Goal: Task Accomplishment & Management: Manage account settings

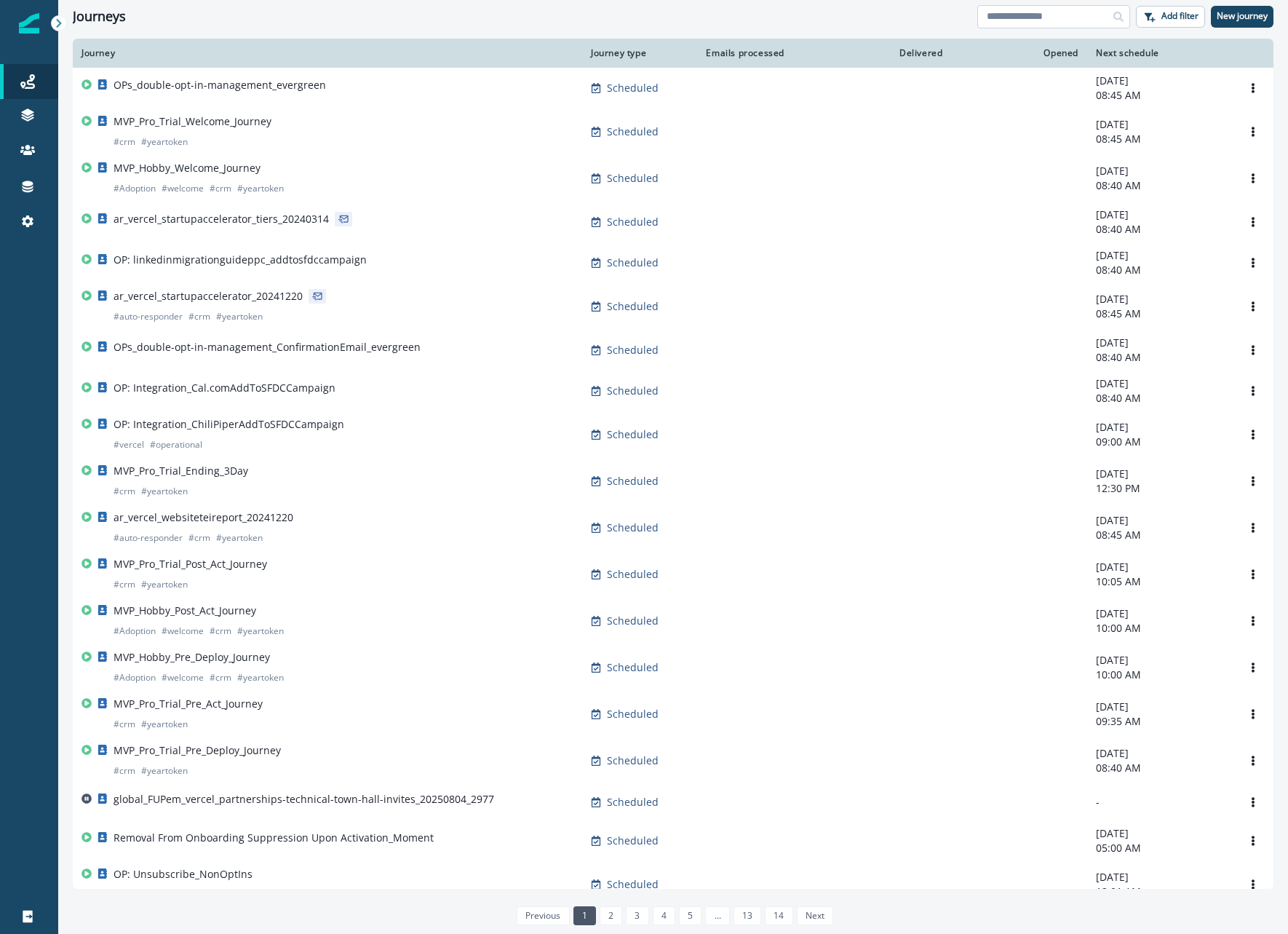
click at [1017, 8] on input at bounding box center [1053, 17] width 153 height 23
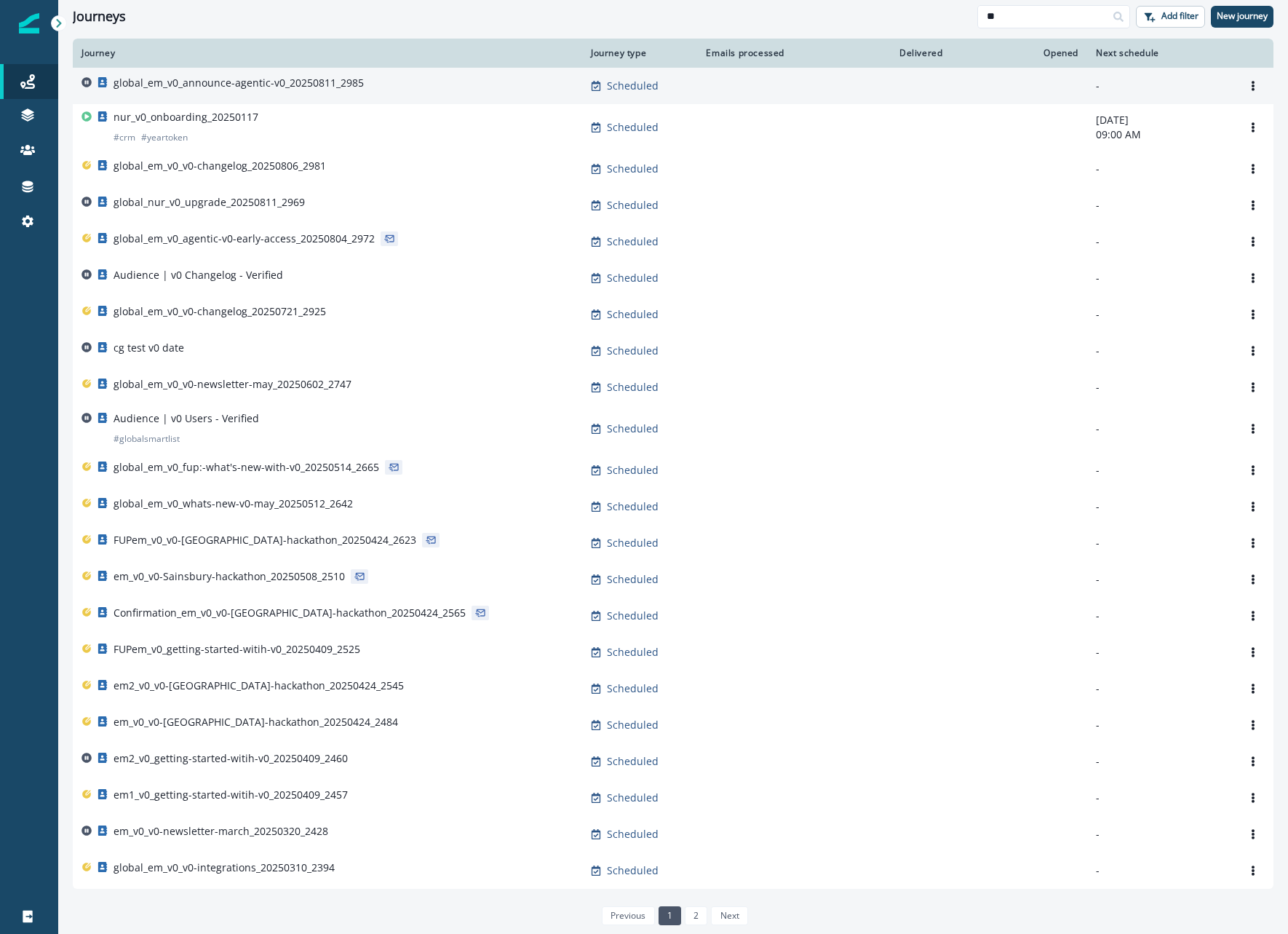
type input "**"
click at [219, 84] on p "global_em_v0_announce-agentic-v0_20250811_2985" at bounding box center [238, 83] width 250 height 15
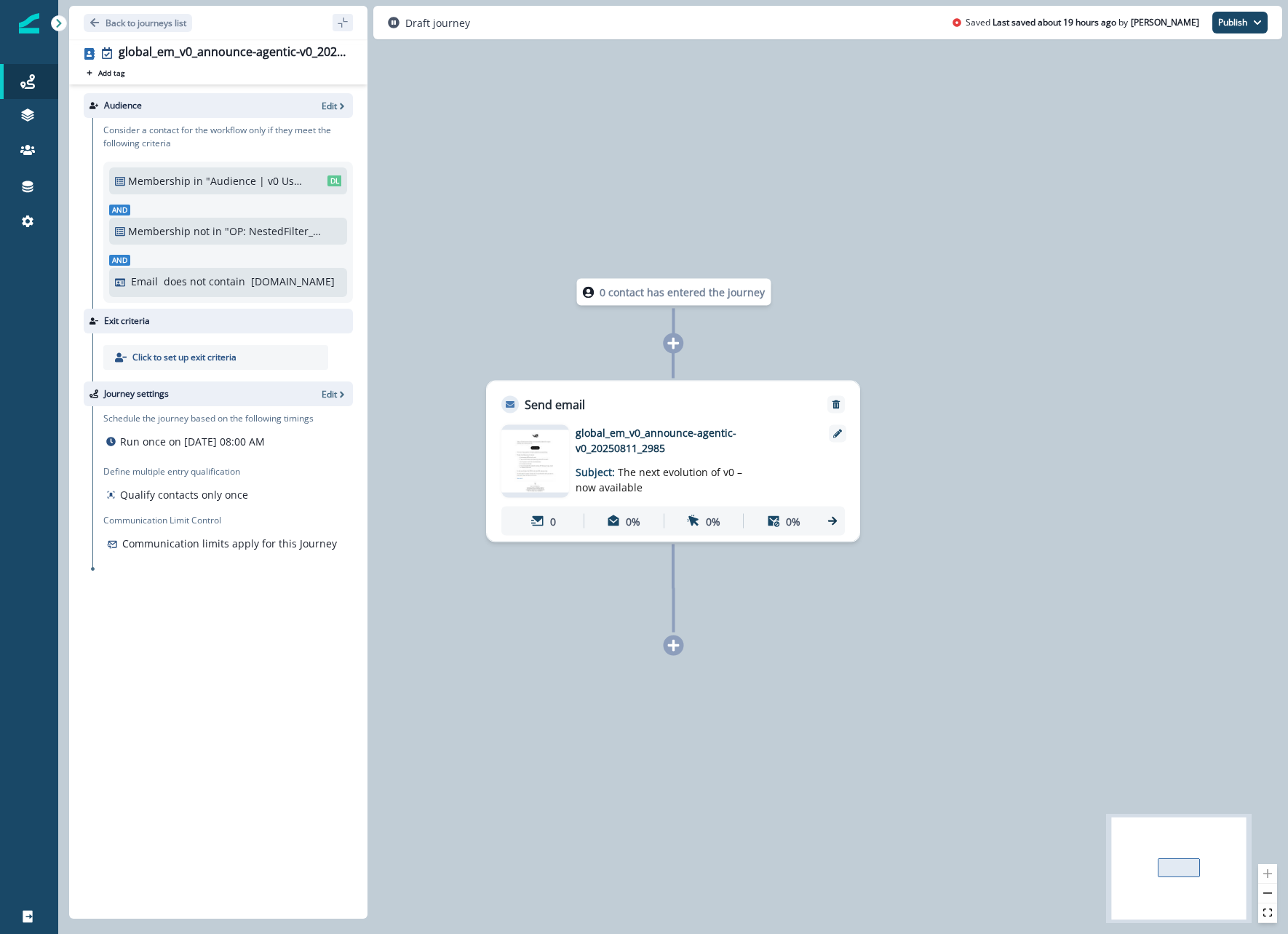
click at [689, 433] on p "global_em_v0_announce-agentic-v0_20250811_2985" at bounding box center [692, 440] width 233 height 31
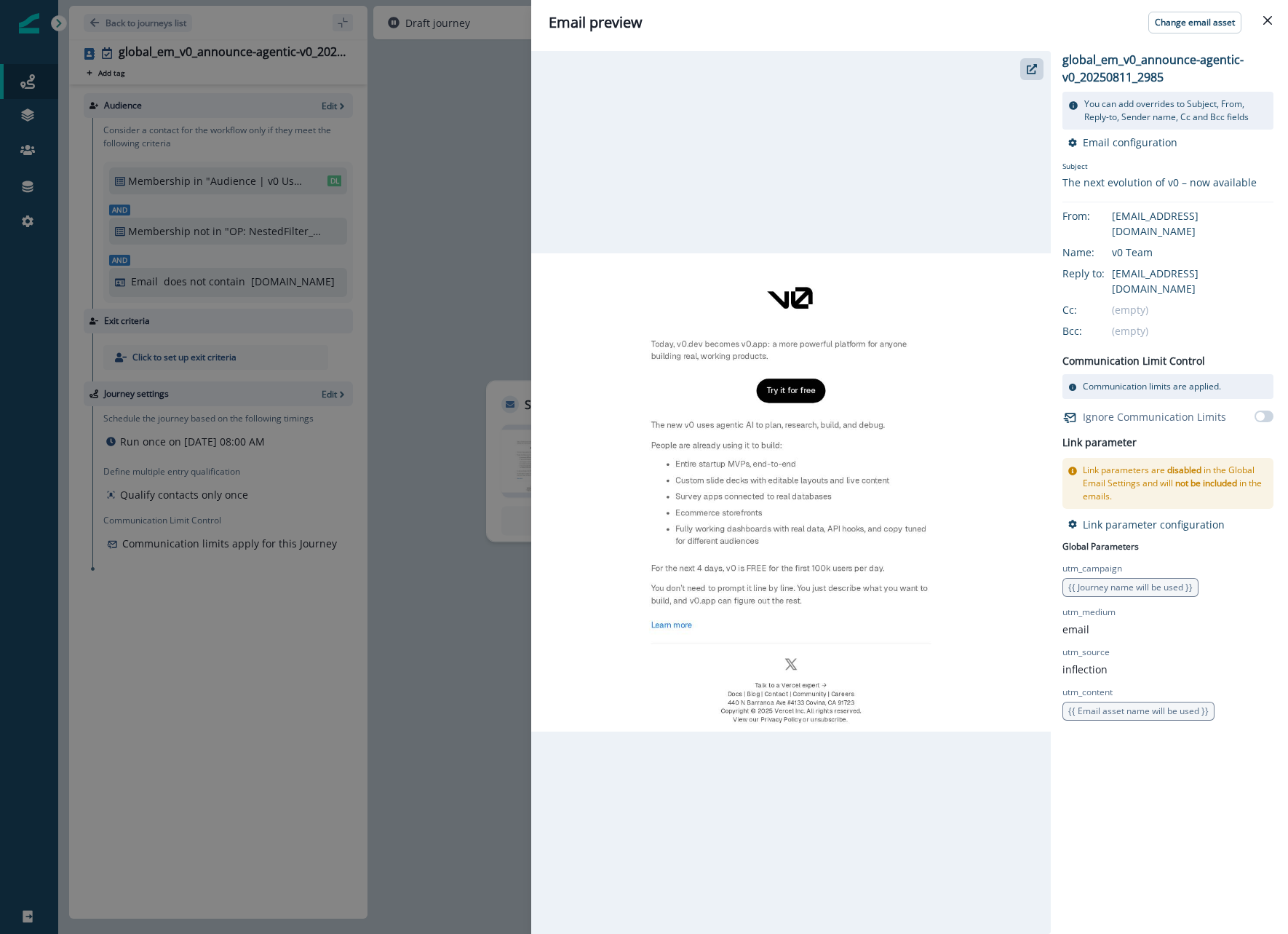
click at [438, 80] on div "Email preview Change email asset global_em_v0_announce-agentic-v0_20250811_2985…" at bounding box center [644, 467] width 1288 height 934
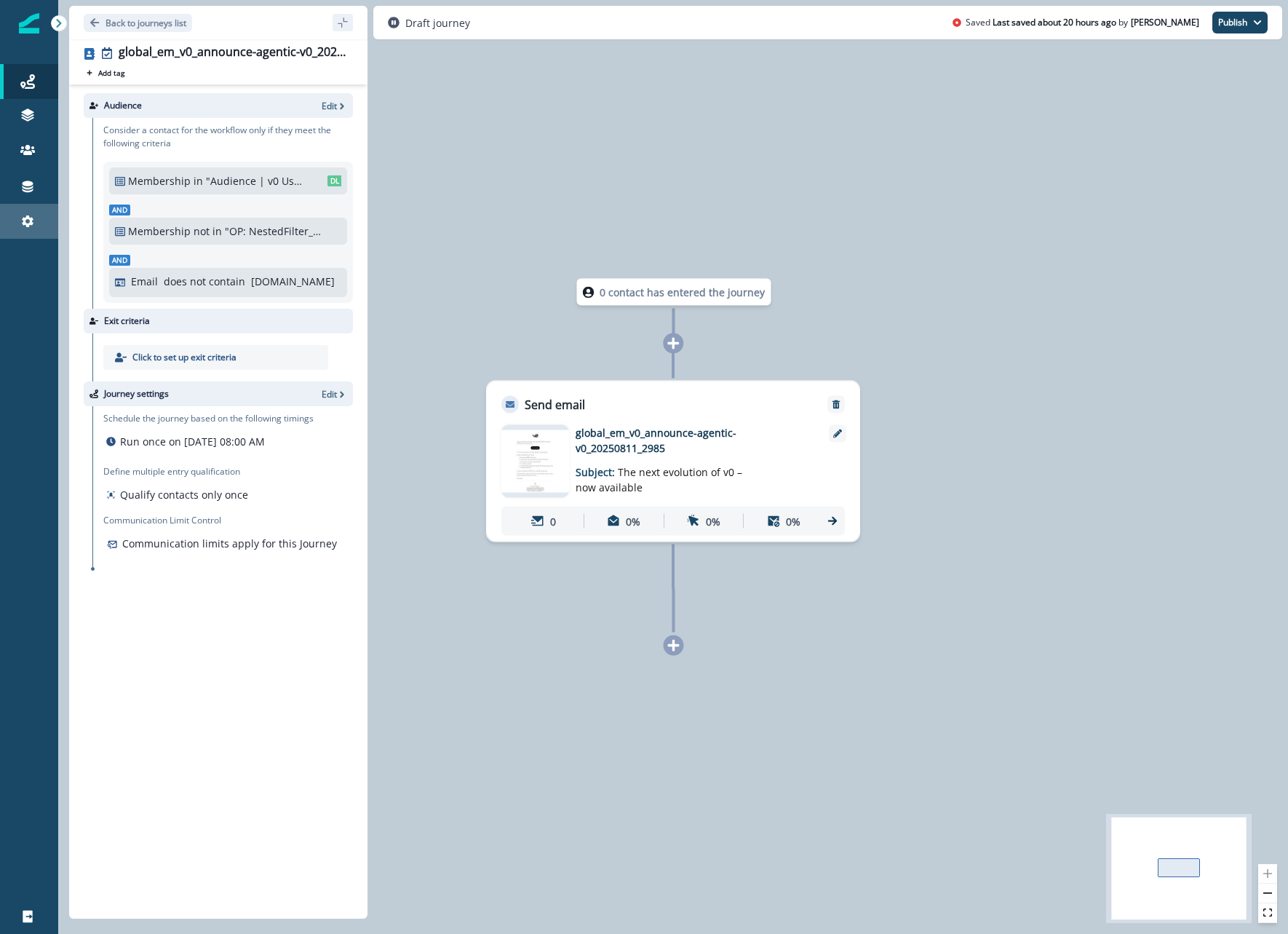
click at [26, 233] on link "Settings" at bounding box center [29, 222] width 58 height 35
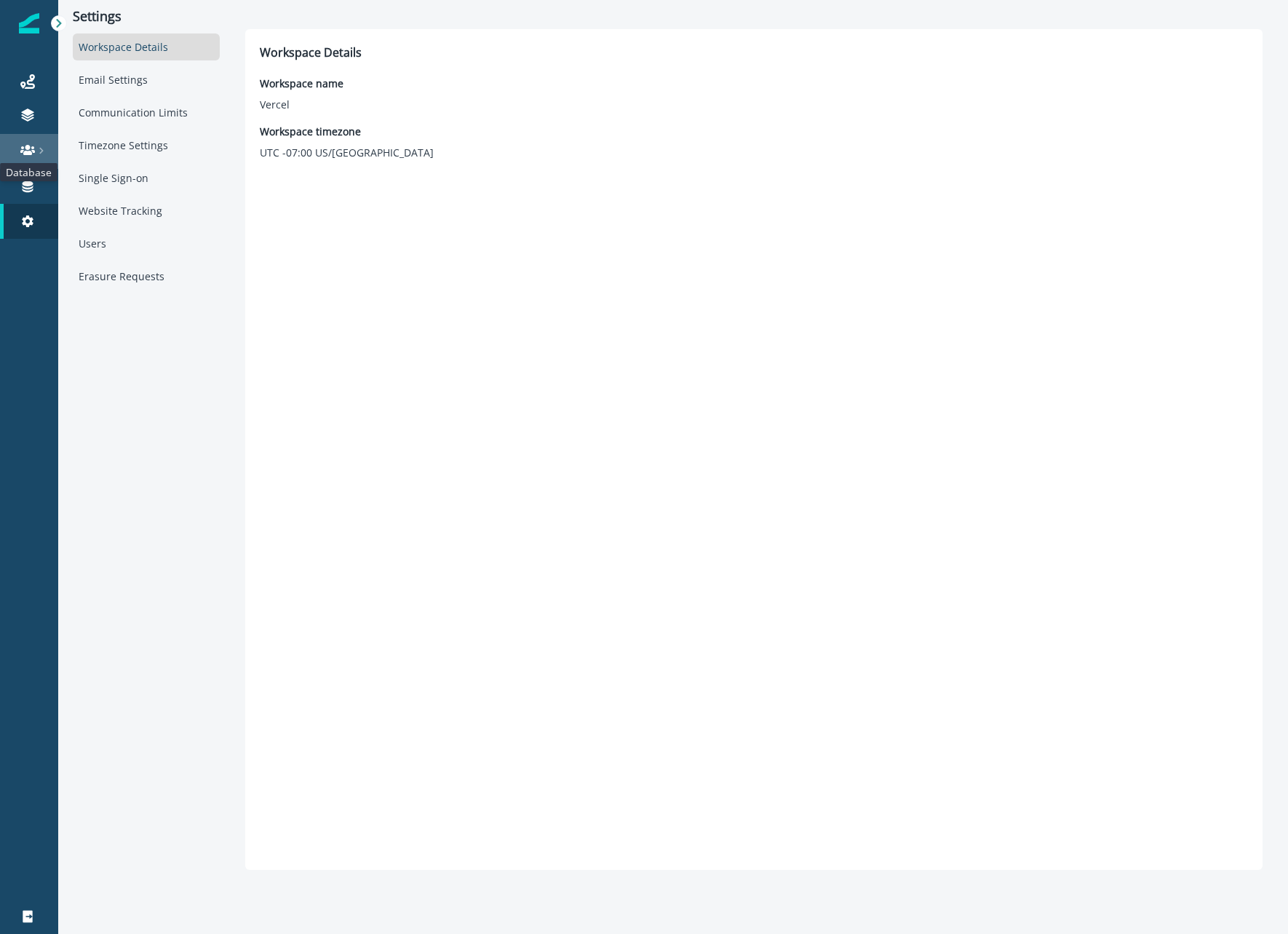
click at [31, 150] on icon at bounding box center [28, 150] width 15 height 15
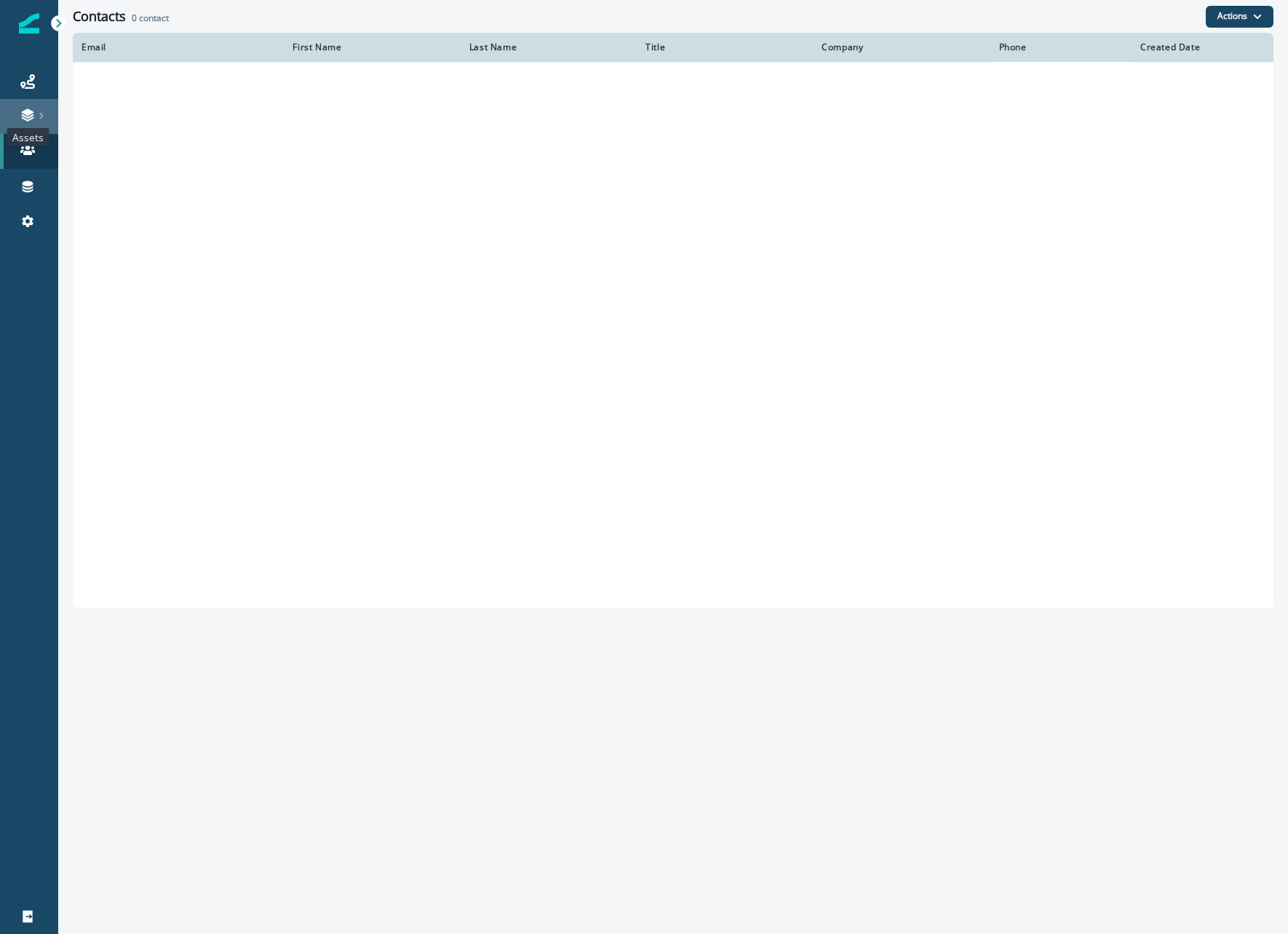
click at [34, 120] on icon at bounding box center [28, 115] width 15 height 15
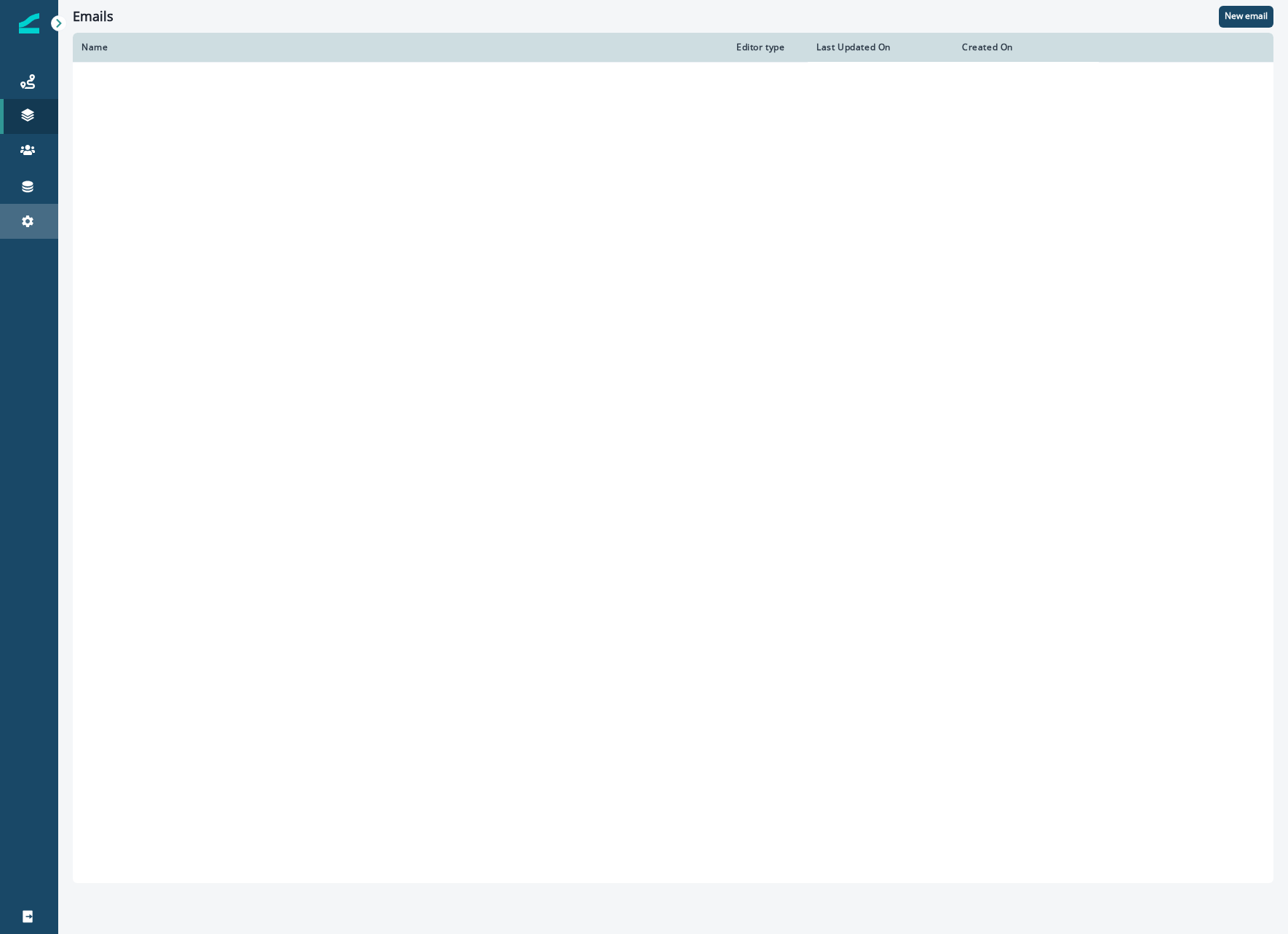
click at [21, 222] on icon at bounding box center [28, 222] width 15 height 15
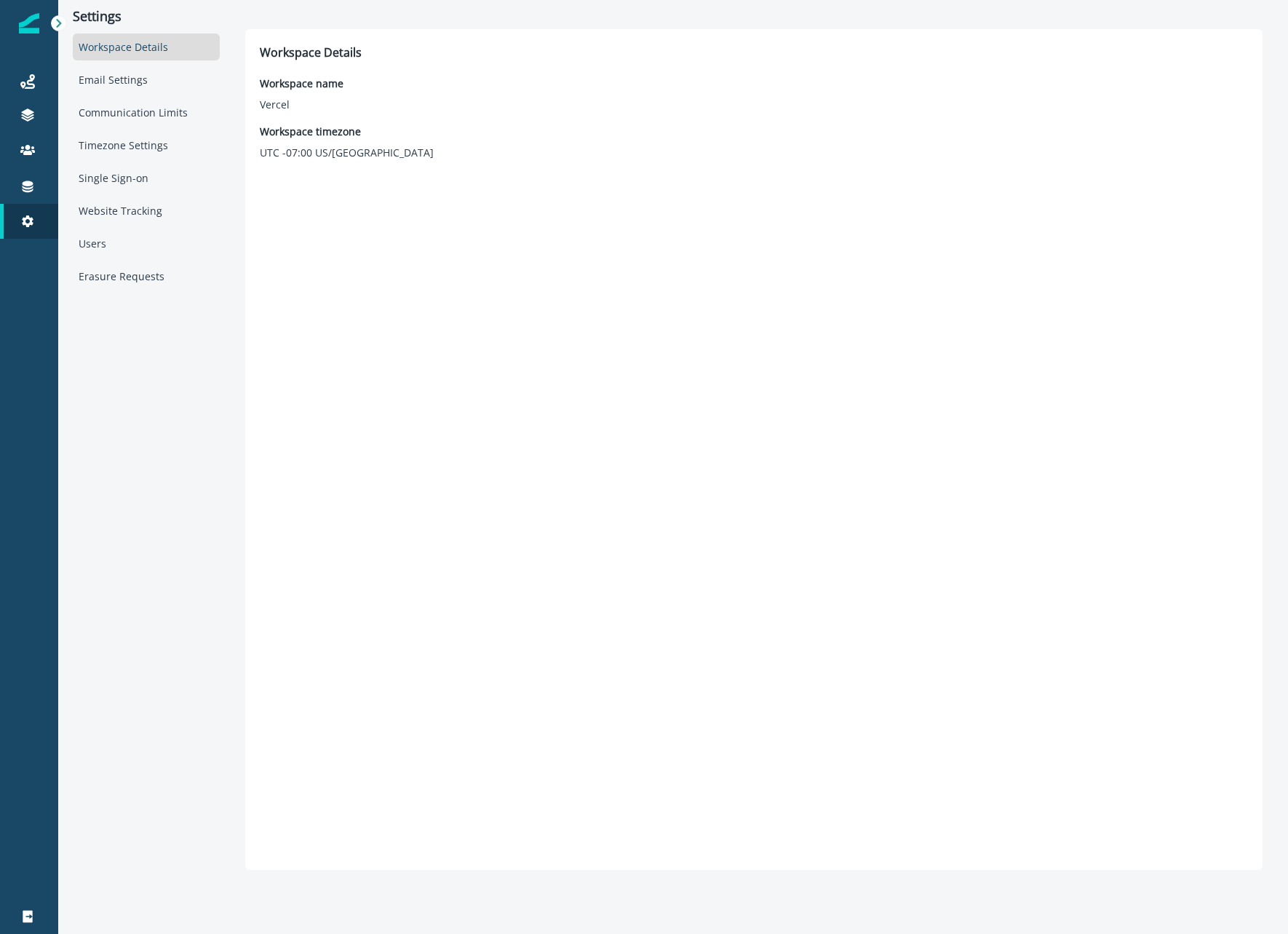
click at [102, 260] on div "Workspace Details Email Settings Communication Limits Timezone Settings Single …" at bounding box center [146, 161] width 147 height 256
click at [101, 247] on div "Users" at bounding box center [146, 243] width 147 height 27
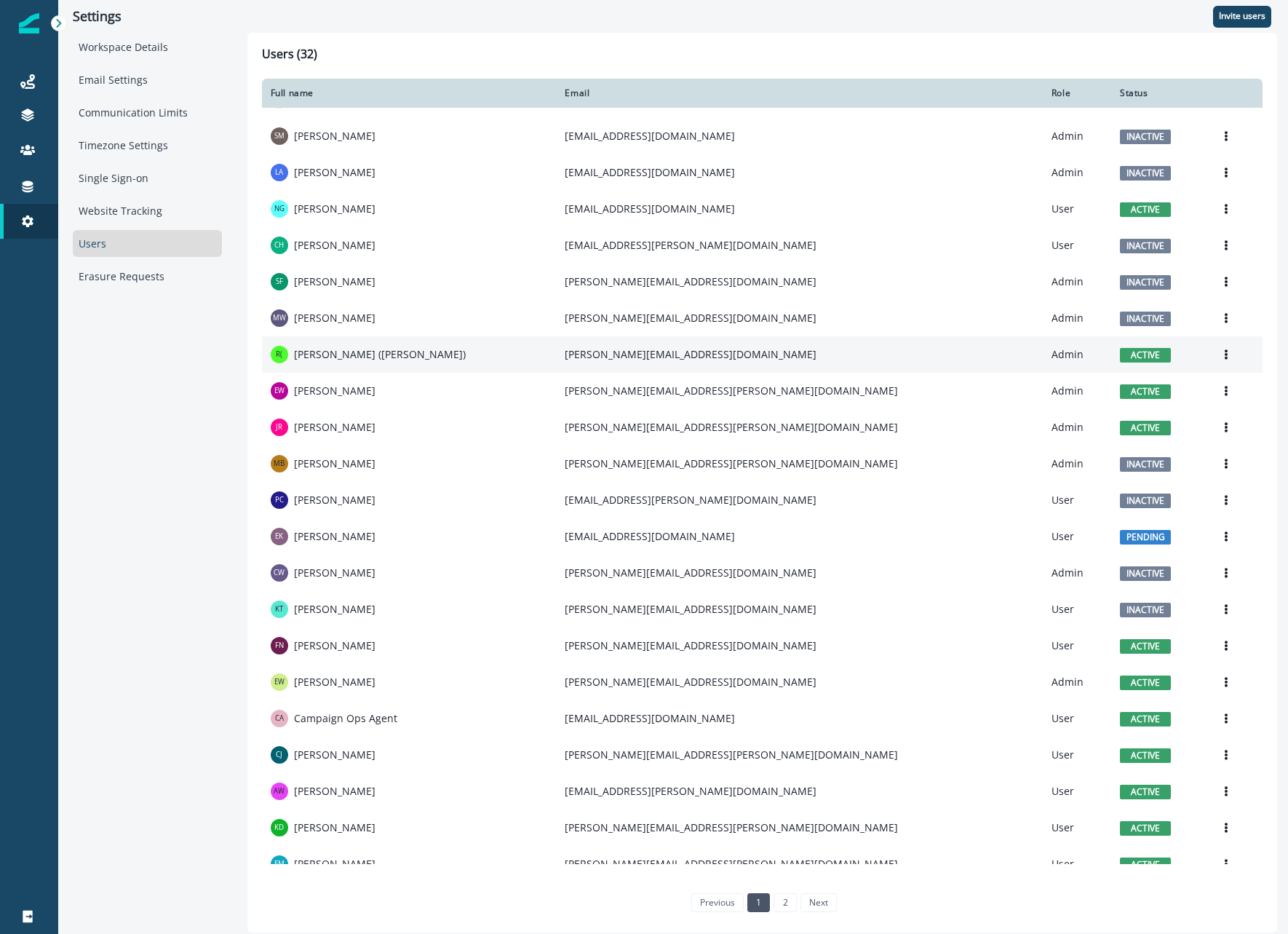
scroll to position [336, 0]
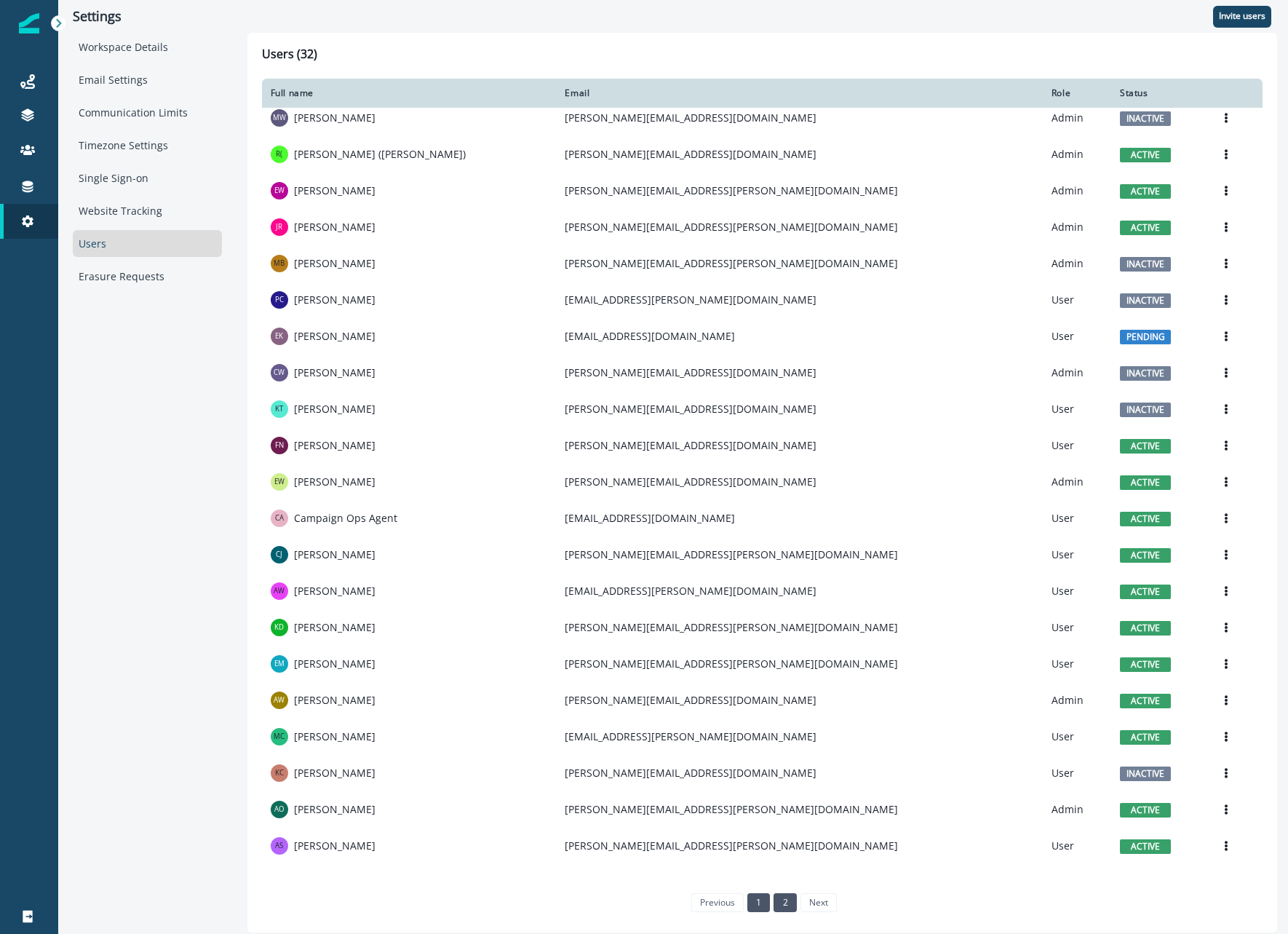
click at [783, 895] on link "2" at bounding box center [785, 902] width 23 height 19
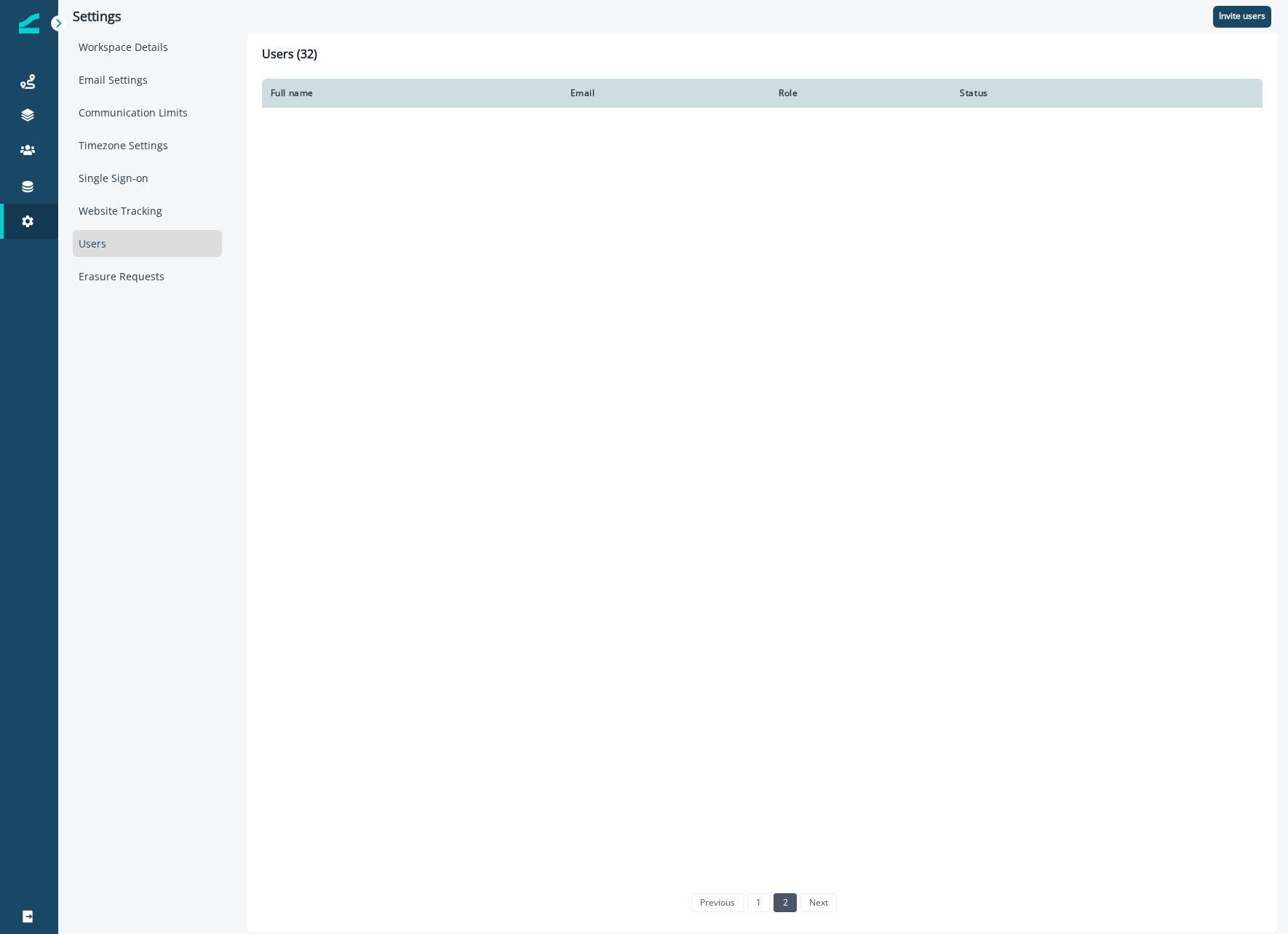
scroll to position [0, 0]
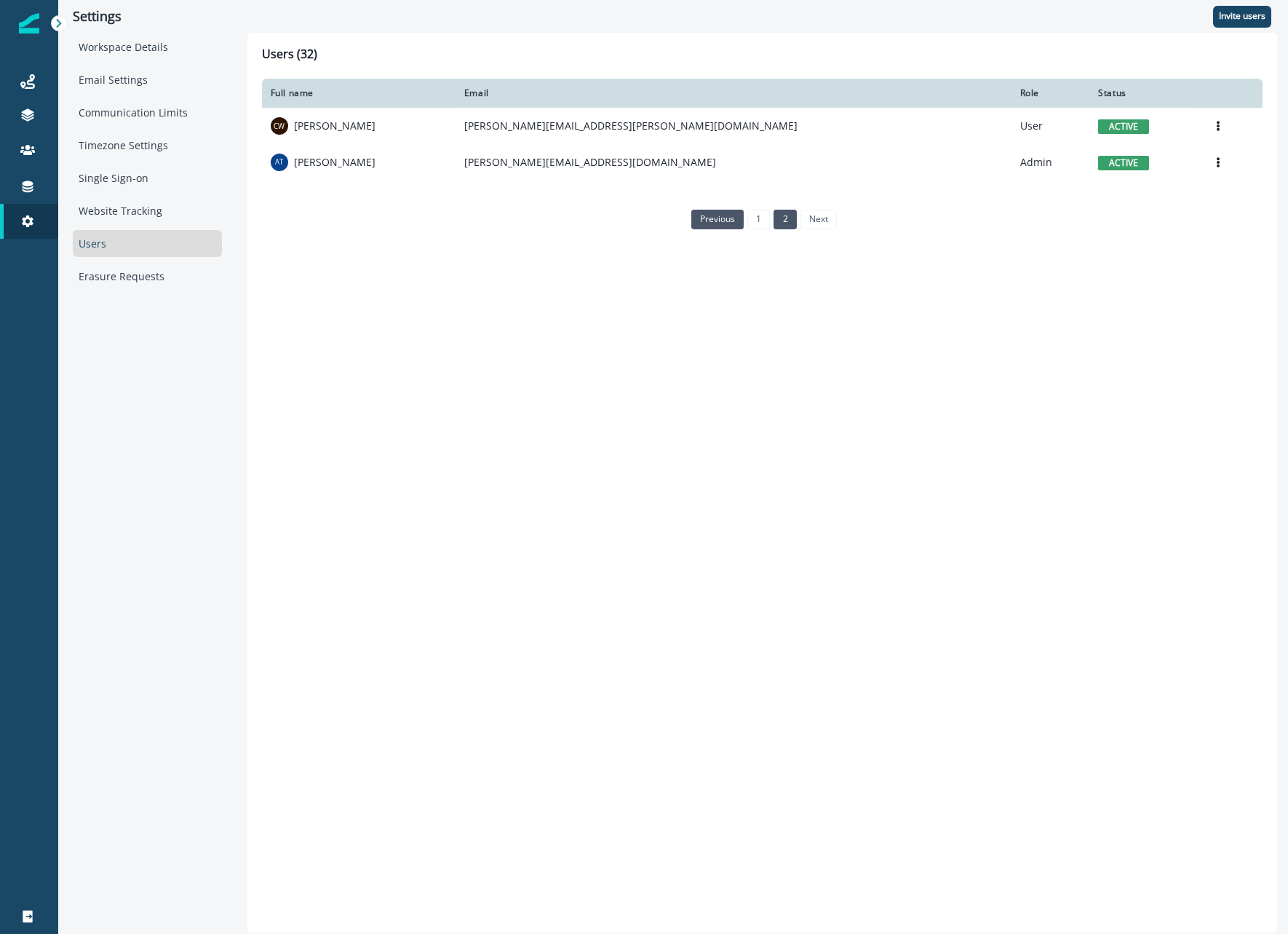
click at [717, 218] on link "previous" at bounding box center [717, 219] width 52 height 19
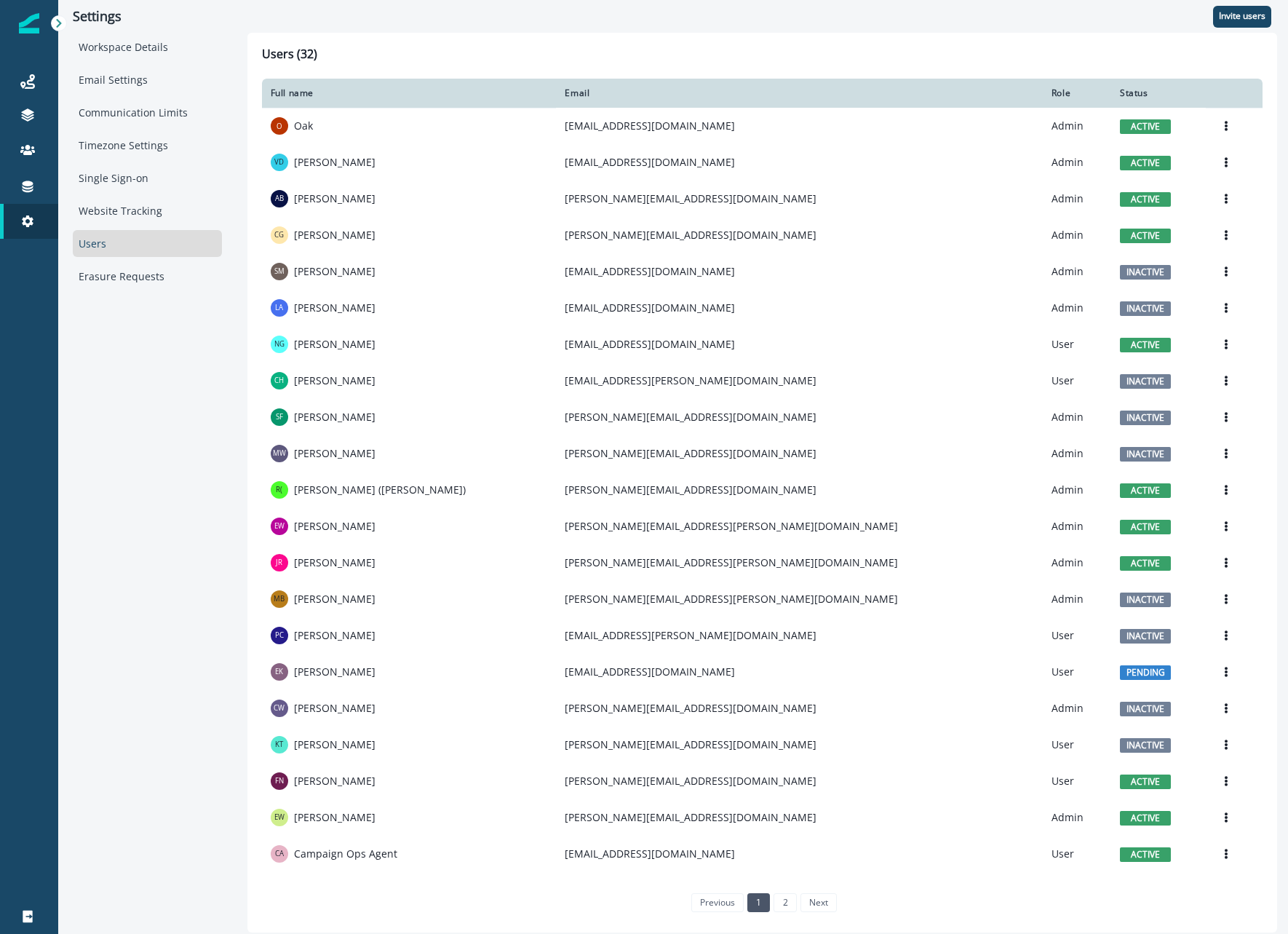
click at [1120, 90] on div "Status" at bounding box center [1158, 93] width 77 height 12
click at [785, 898] on link "2" at bounding box center [785, 902] width 23 height 19
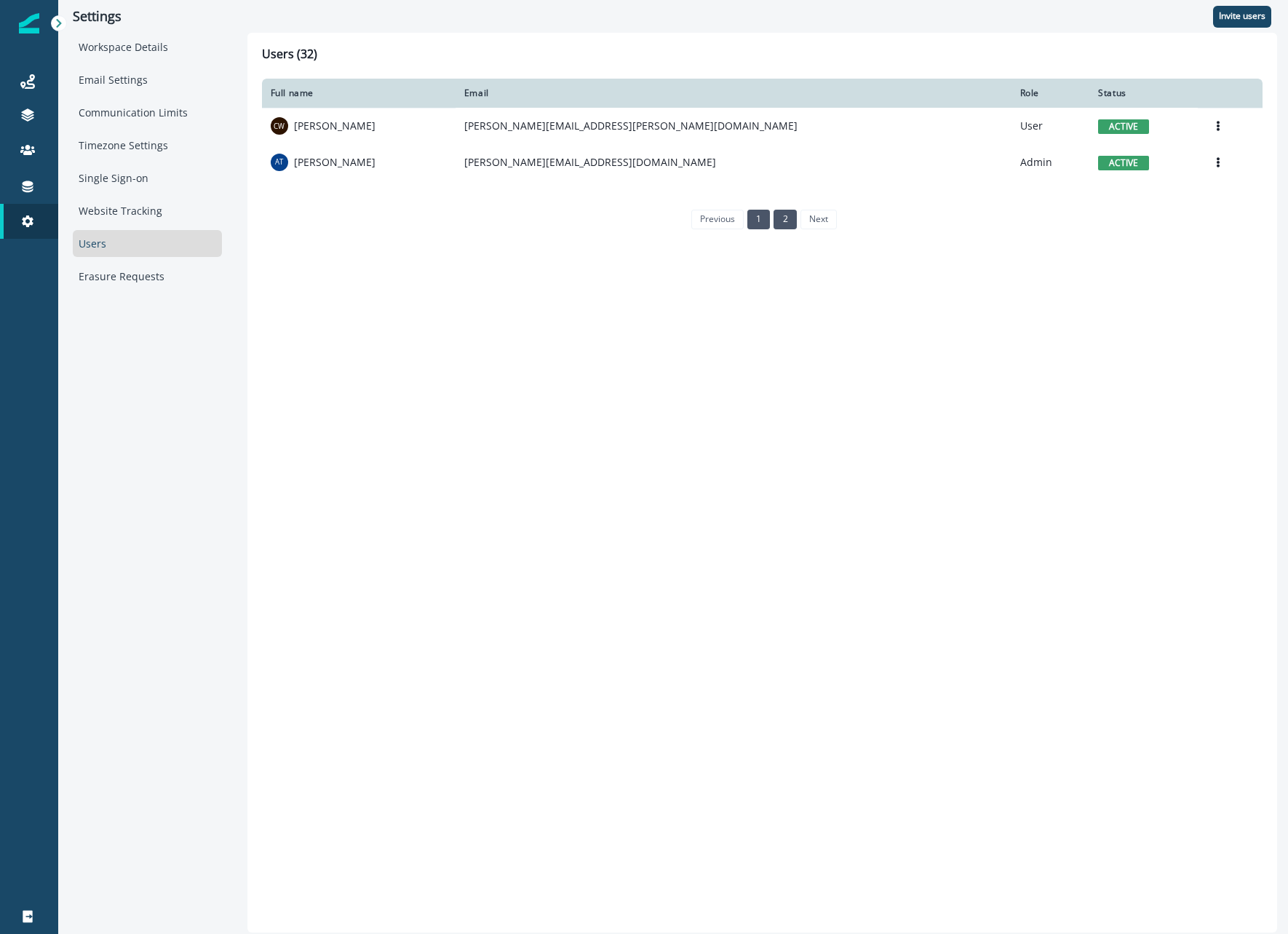
click at [758, 224] on link "1" at bounding box center [758, 219] width 23 height 19
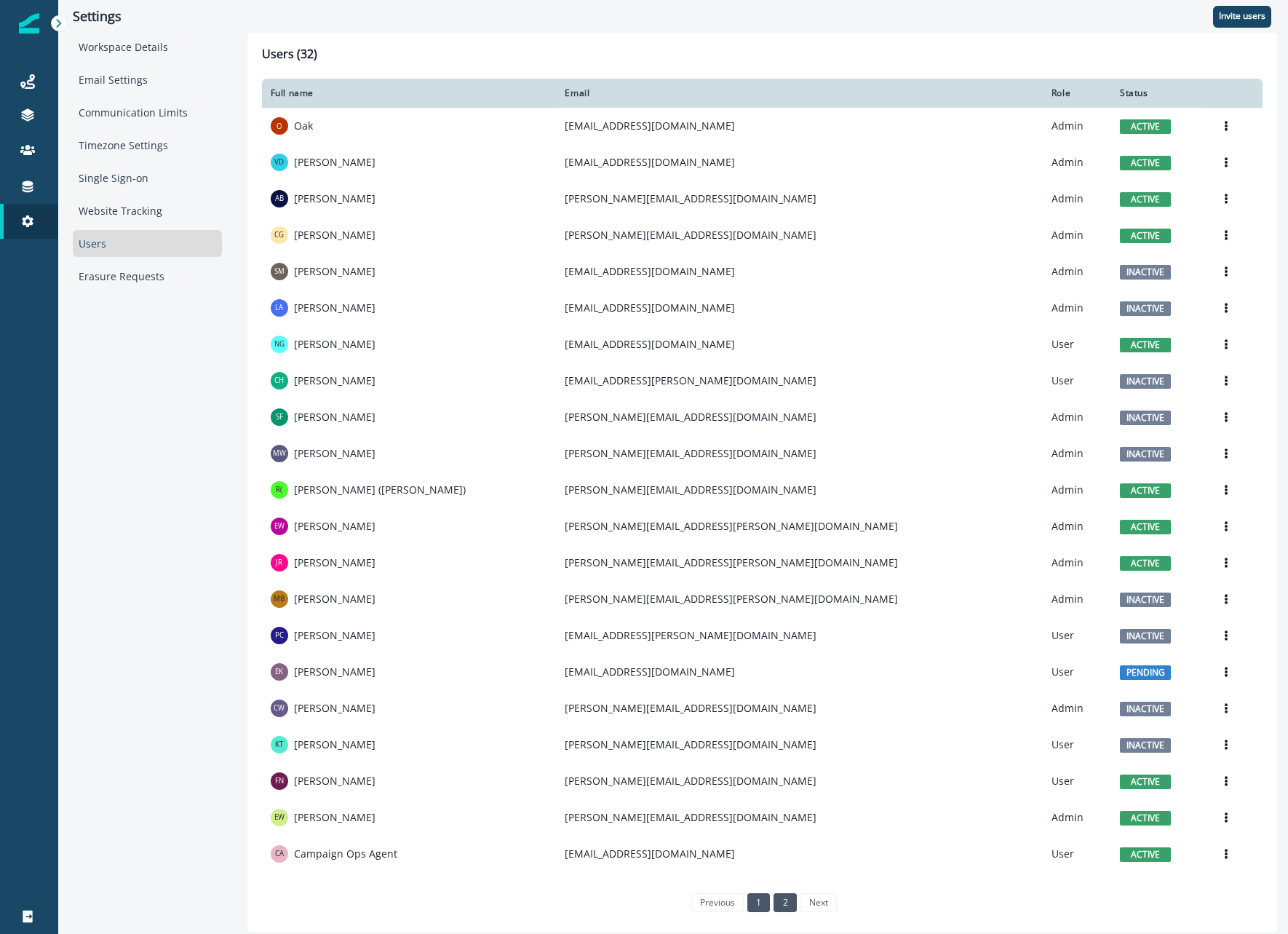
click at [780, 900] on link "2" at bounding box center [785, 902] width 23 height 19
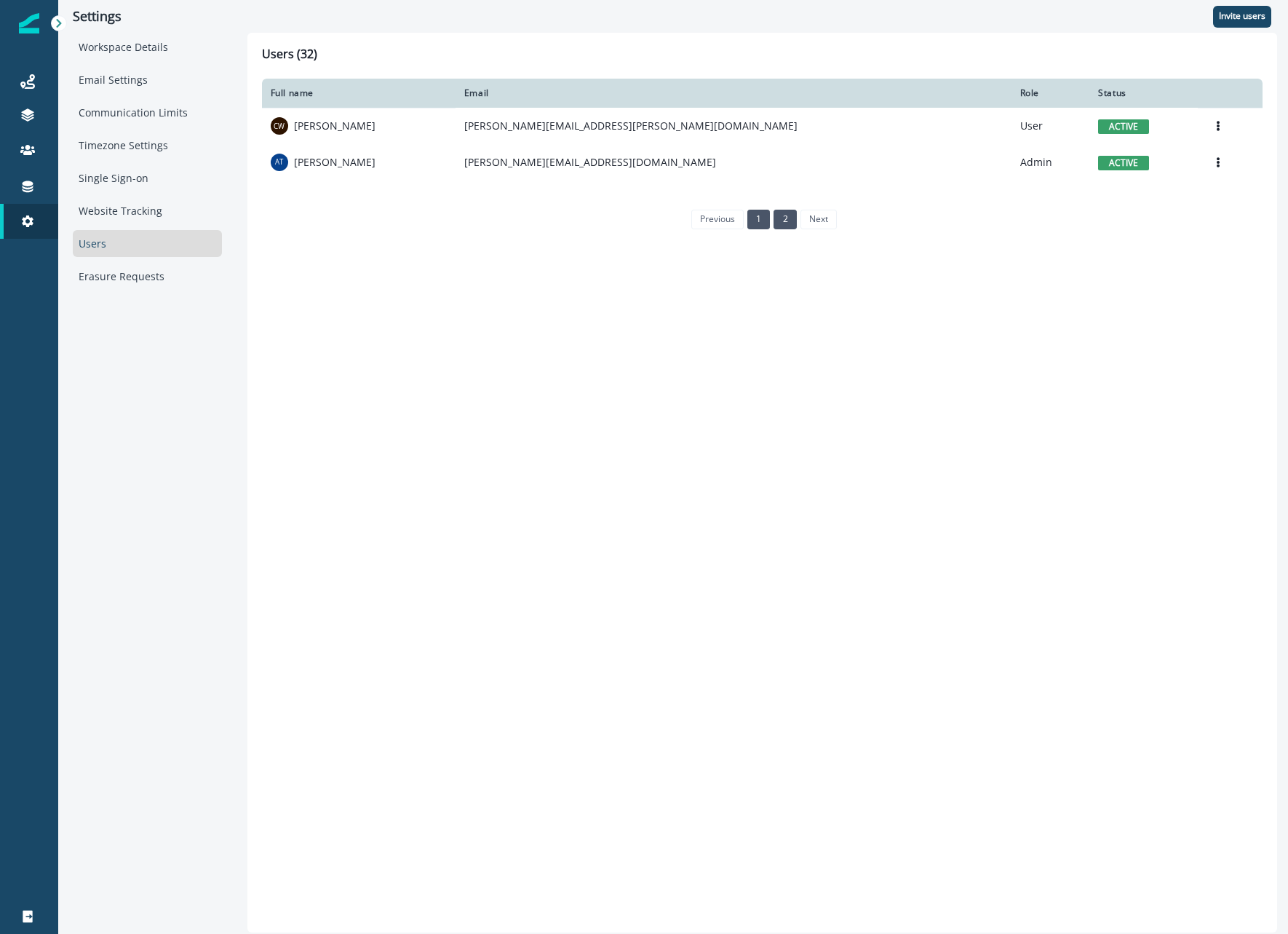
click at [752, 216] on link "1" at bounding box center [758, 219] width 23 height 19
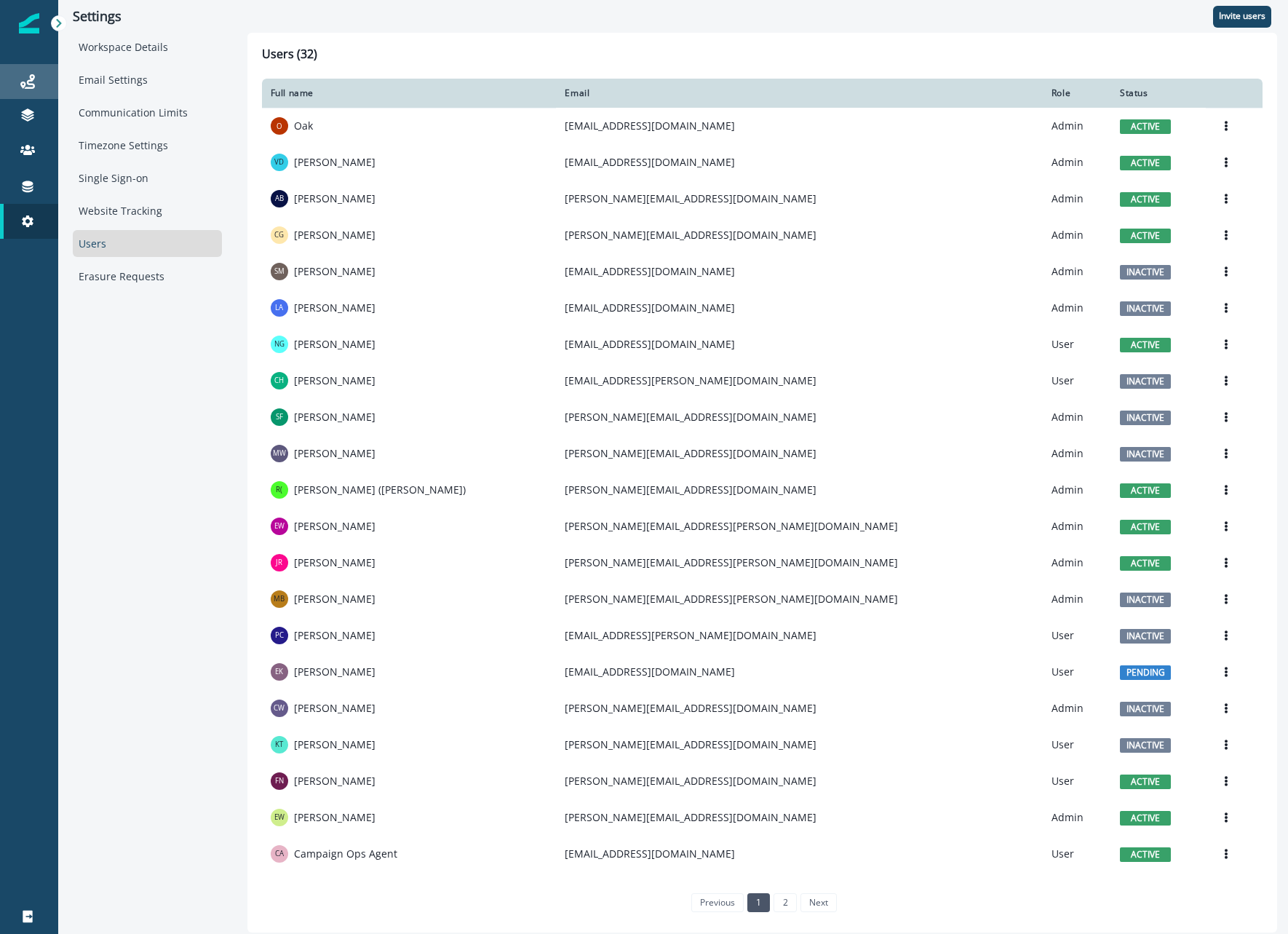
click at [35, 84] on div "Journeys" at bounding box center [29, 81] width 46 height 18
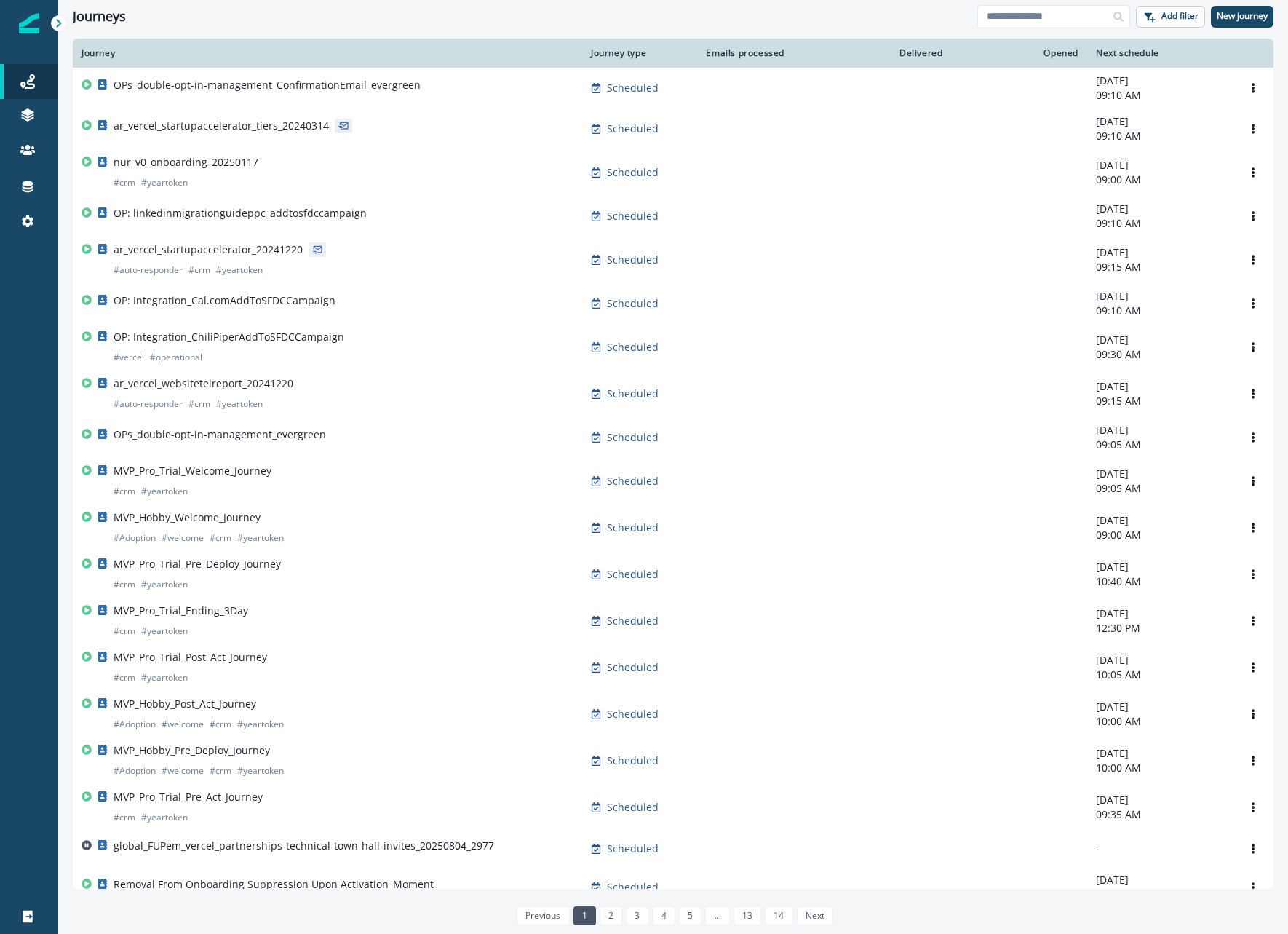
click at [14, 240] on div "Journeys Emails Tokens Static lists Outbound webhooks Forms Inbound webhooks Sa…" at bounding box center [29, 151] width 58 height 210
click at [15, 230] on link "Settings" at bounding box center [29, 222] width 58 height 35
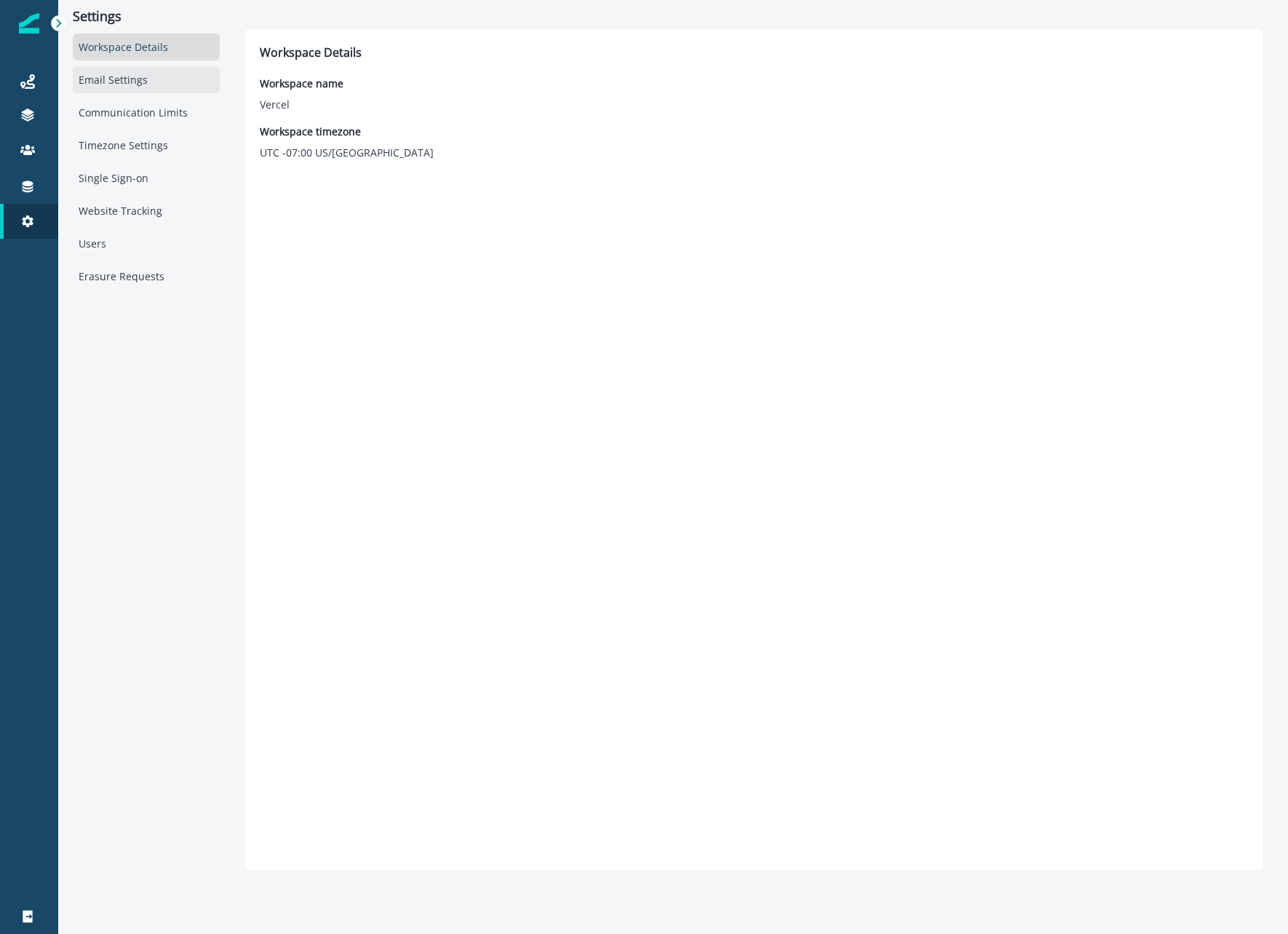
click at [92, 89] on div "Email Settings" at bounding box center [146, 79] width 147 height 27
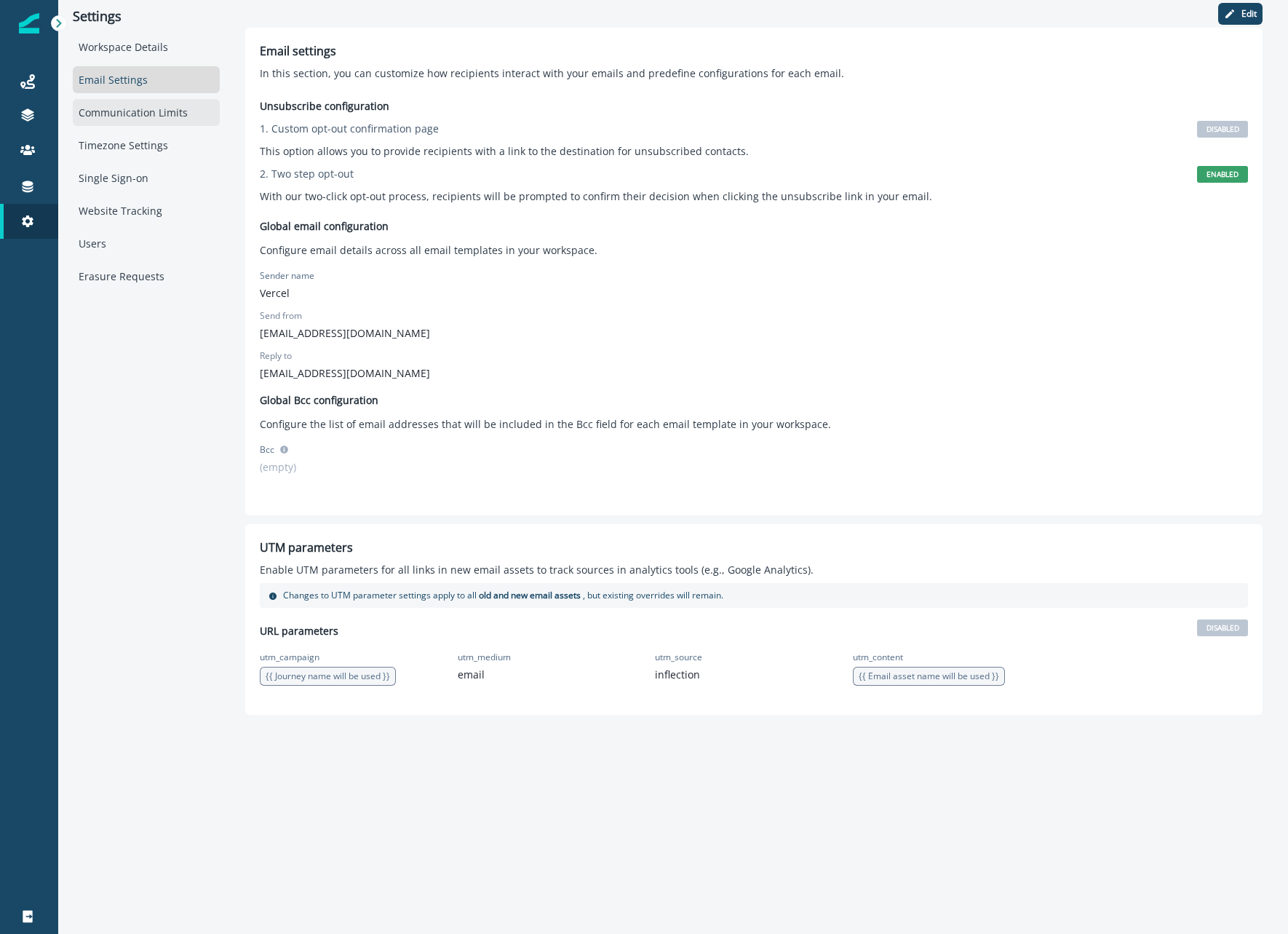
click at [92, 113] on div "Communication Limits" at bounding box center [146, 112] width 147 height 27
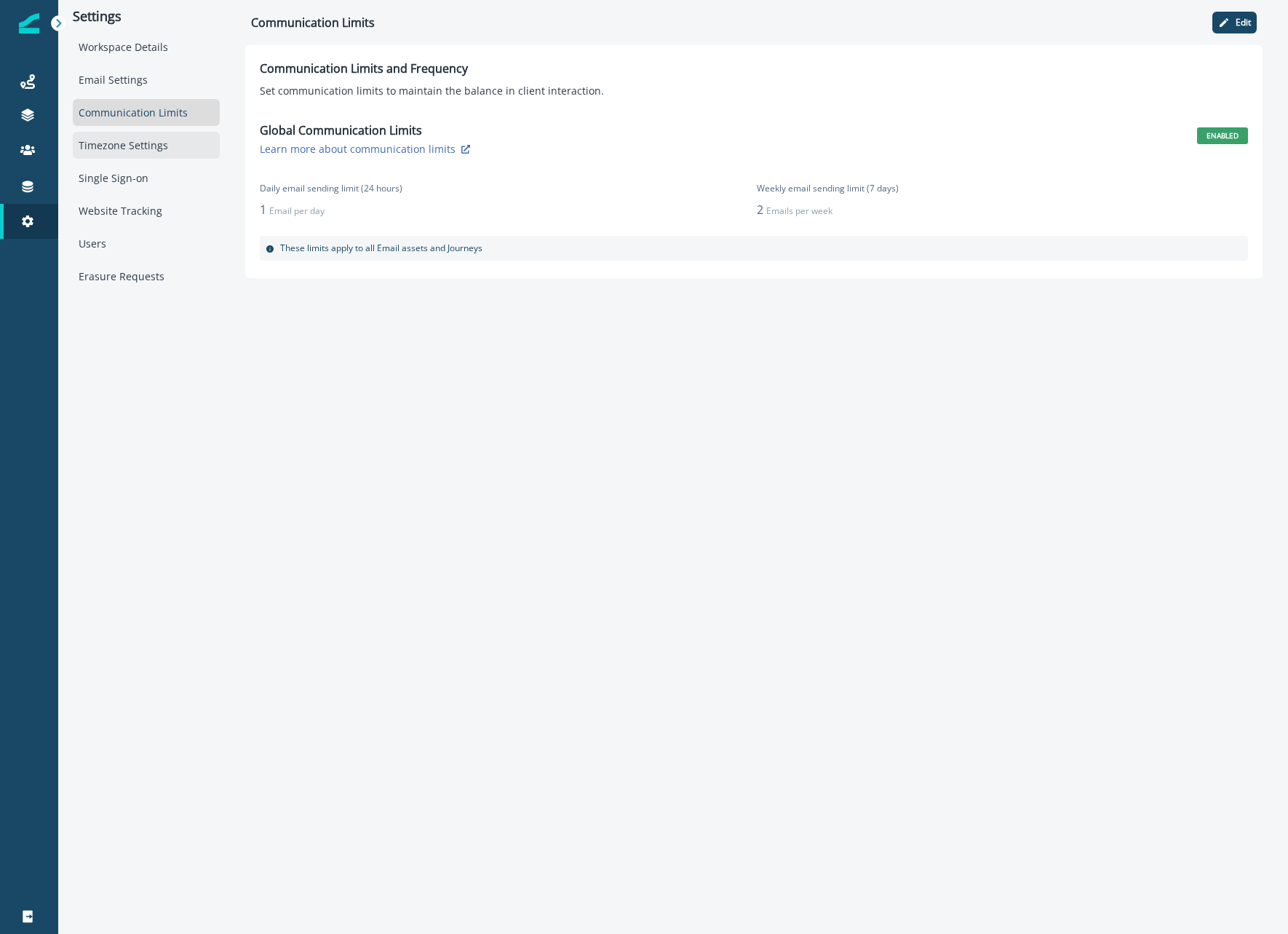
click at [90, 142] on div "Timezone Settings" at bounding box center [146, 145] width 147 height 27
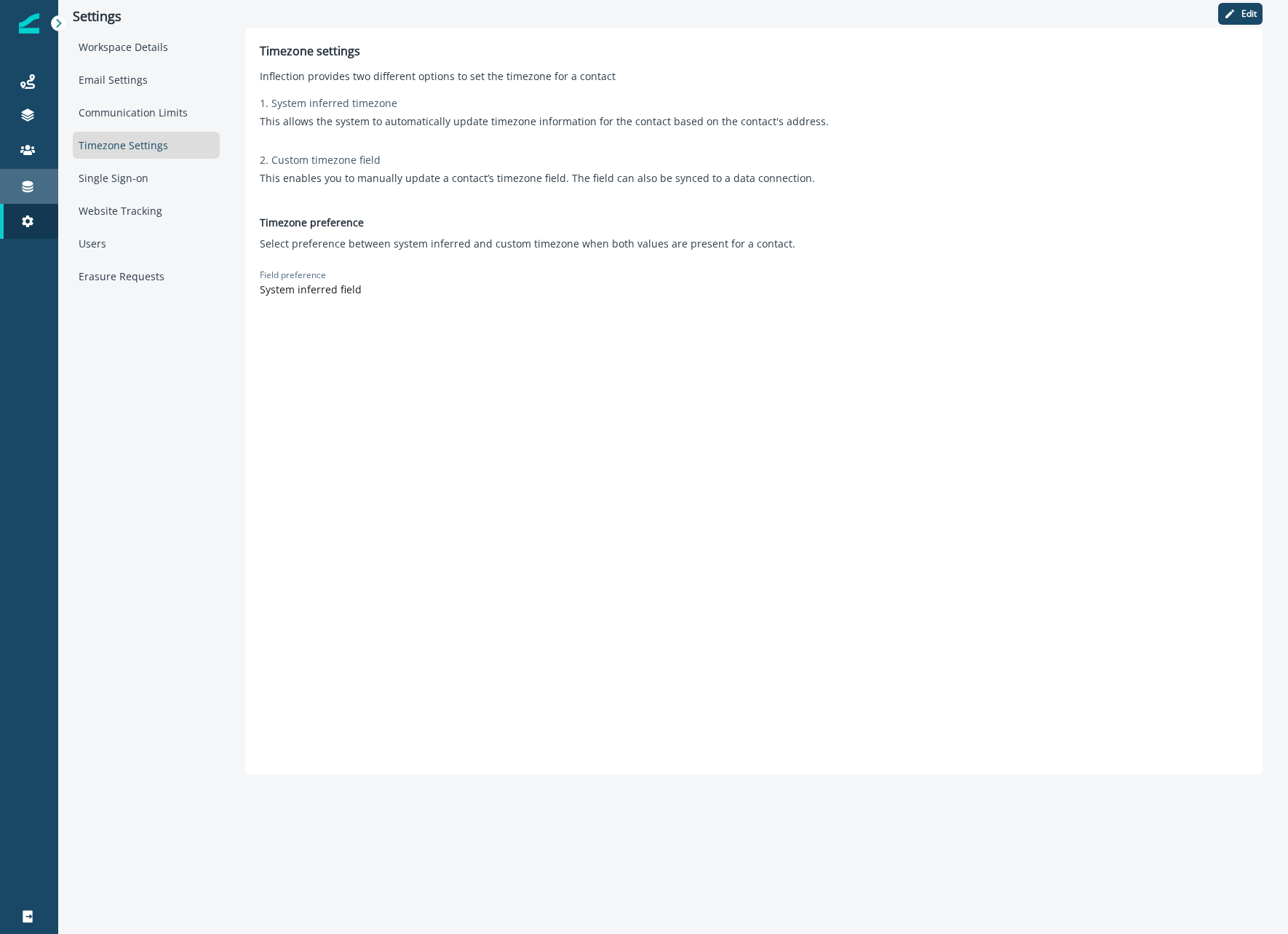
click at [40, 180] on div "Connections" at bounding box center [29, 186] width 46 height 18
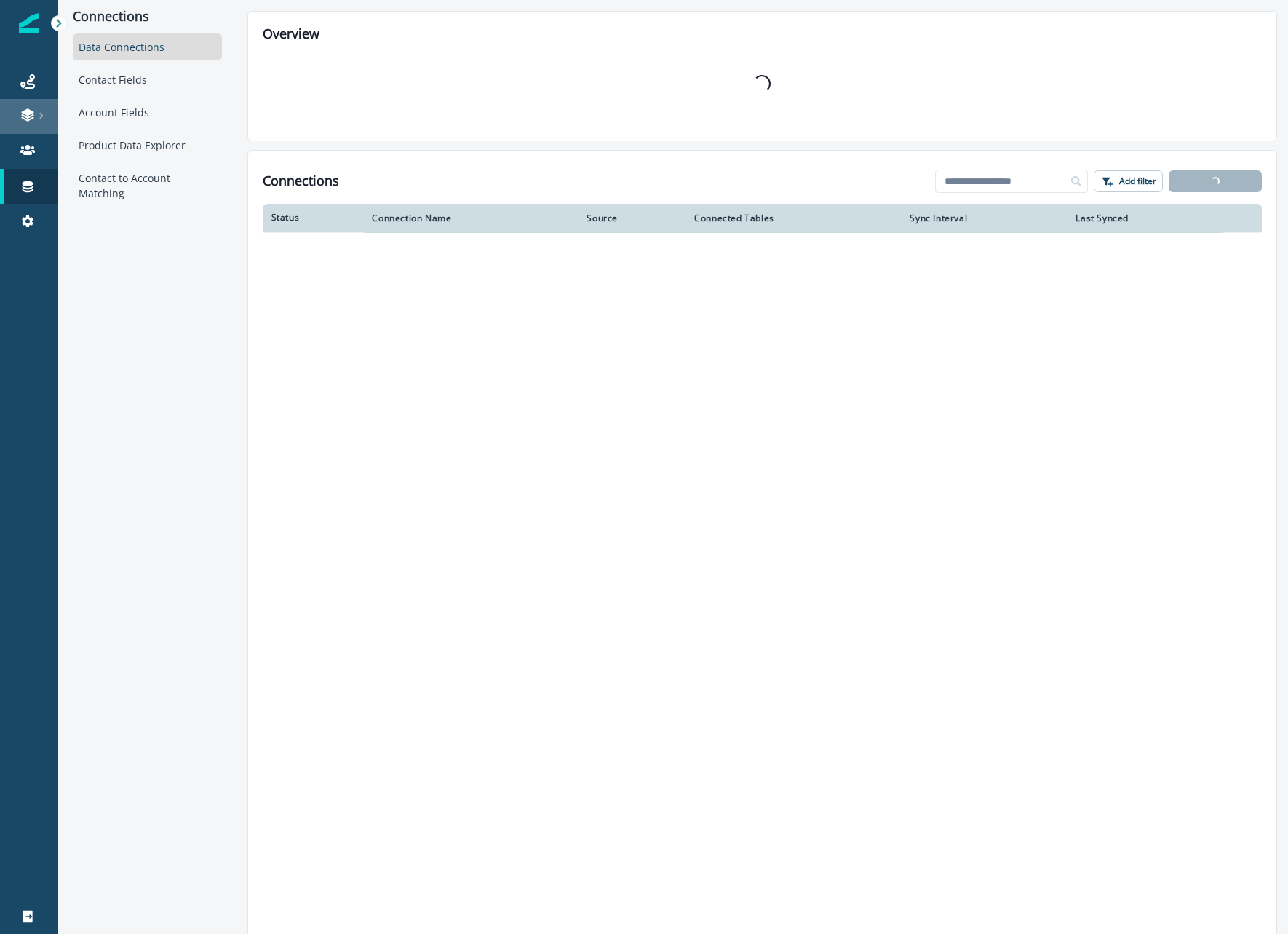
click at [39, 132] on link at bounding box center [29, 117] width 58 height 35
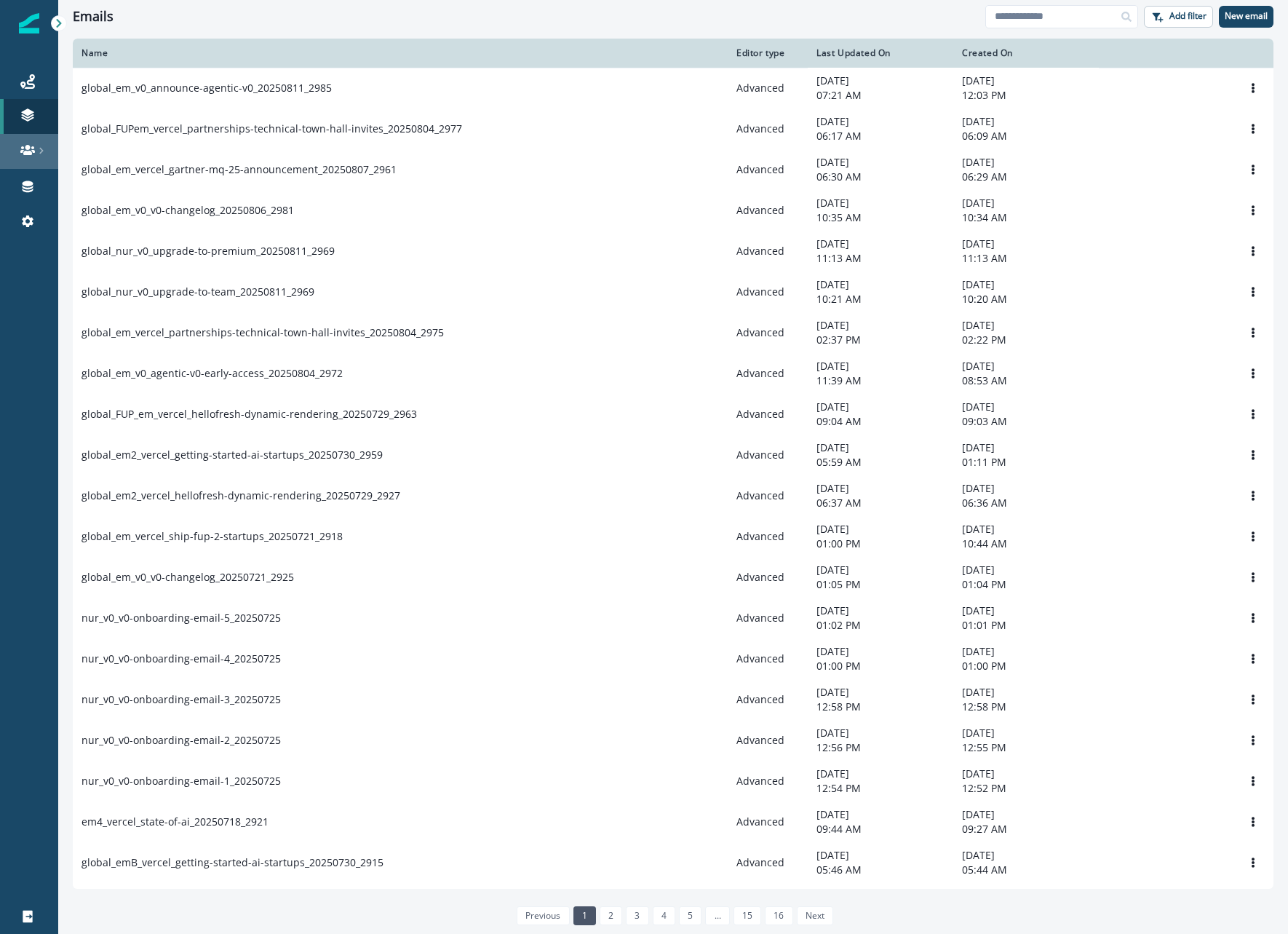
click at [38, 148] on icon at bounding box center [42, 150] width 7 height 7
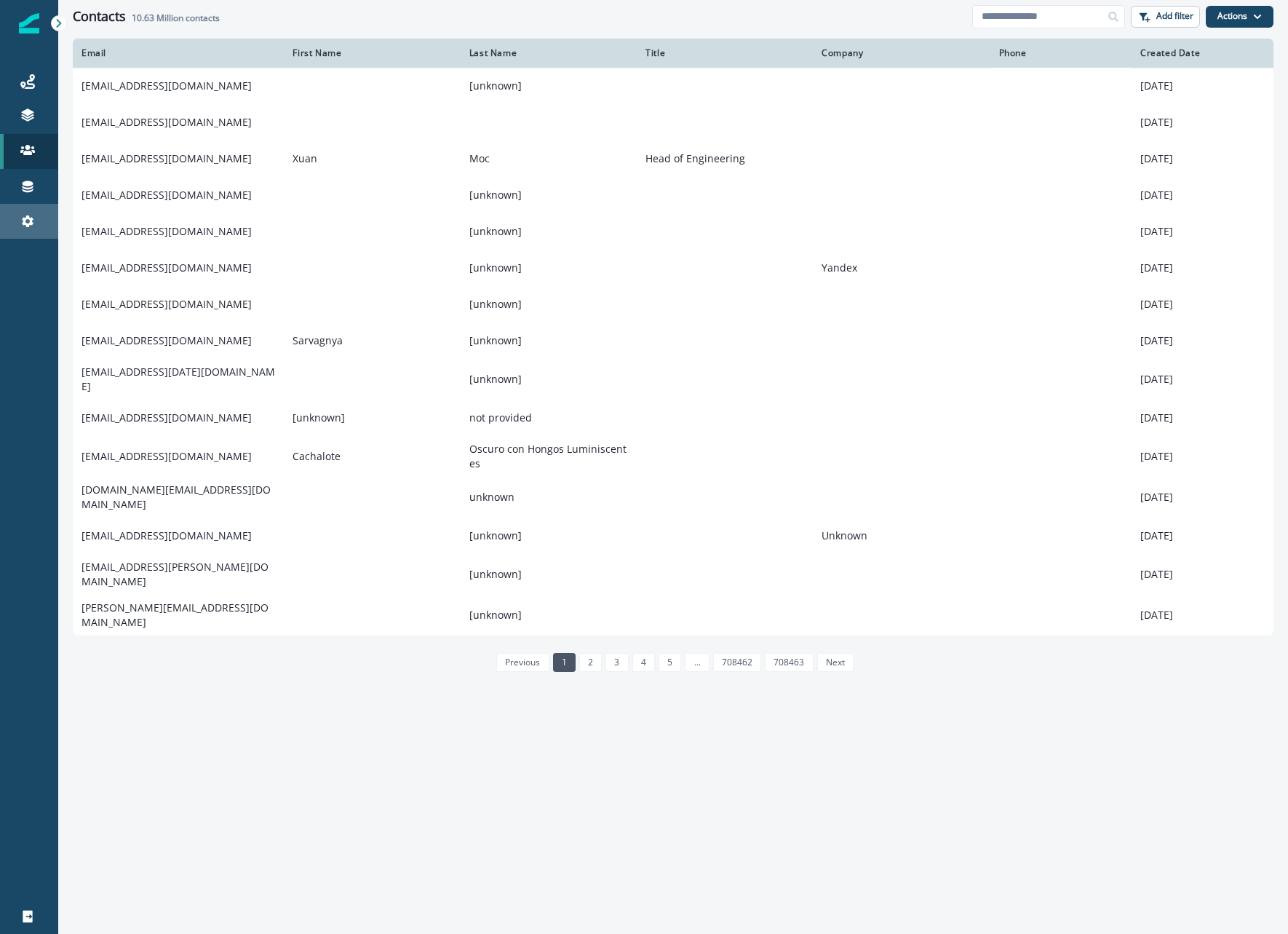
click at [29, 221] on icon at bounding box center [28, 222] width 15 height 15
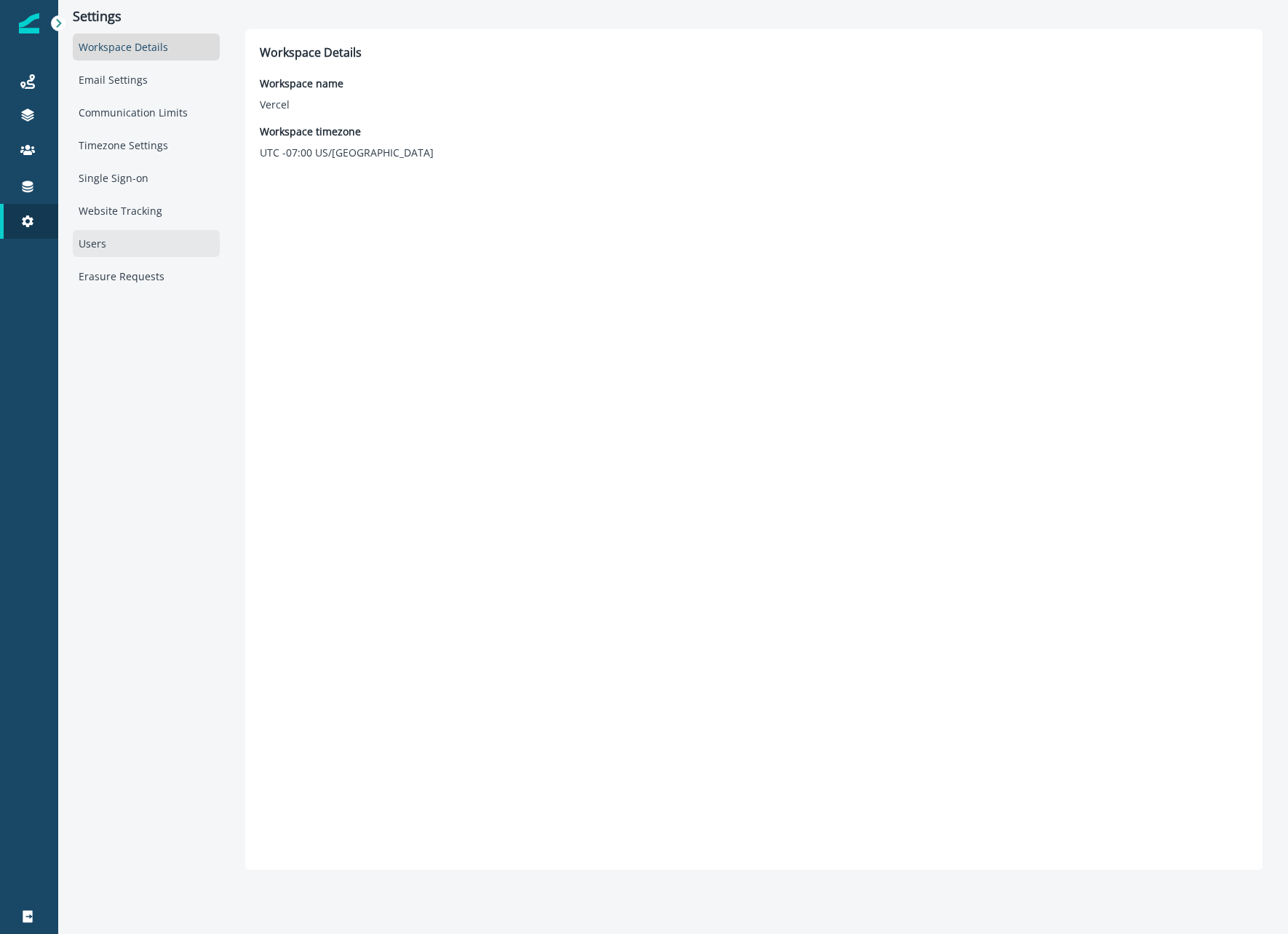
click at [86, 249] on div "Users" at bounding box center [146, 243] width 147 height 27
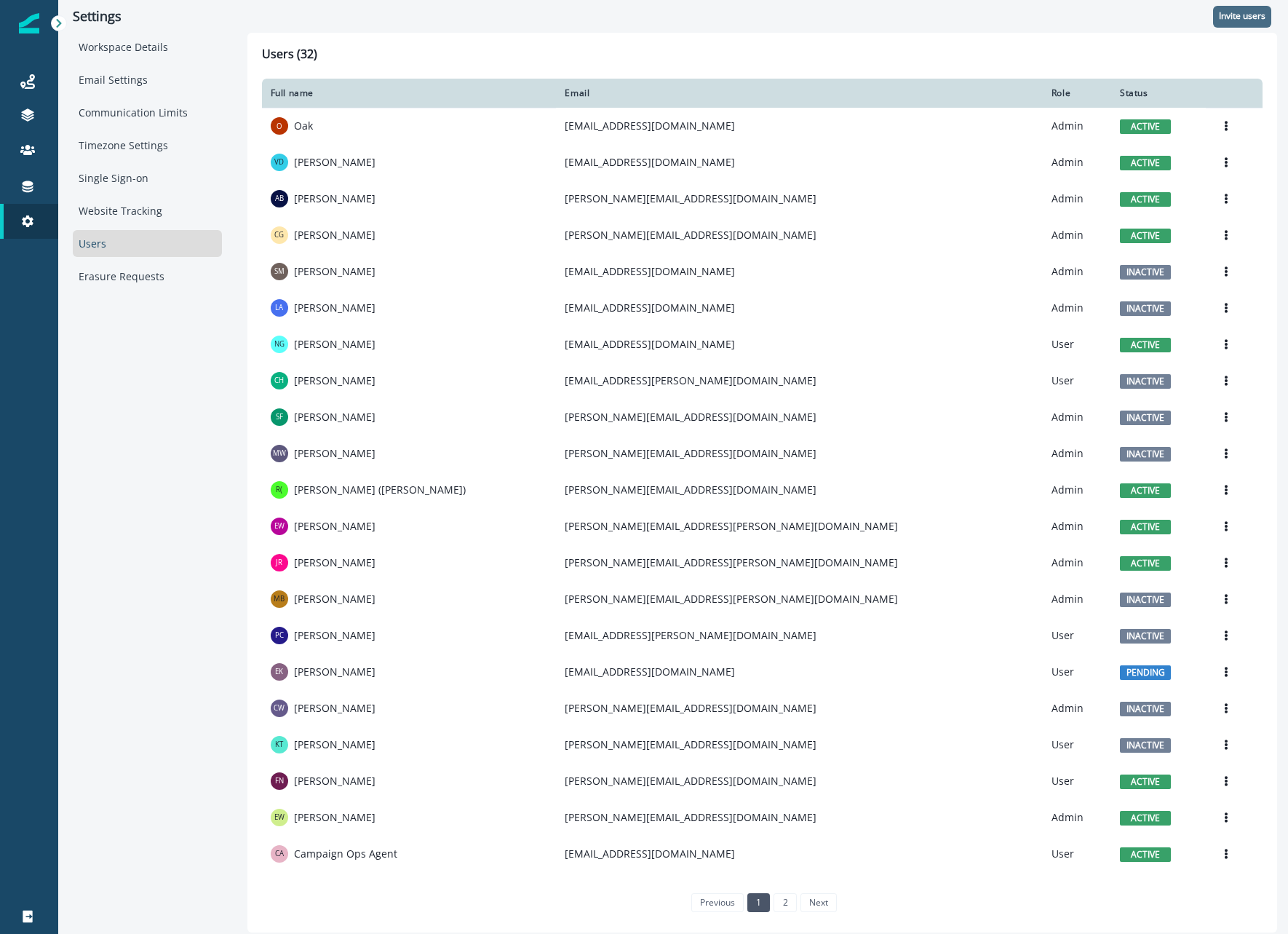
click at [1231, 15] on p "Invite users" at bounding box center [1242, 16] width 46 height 10
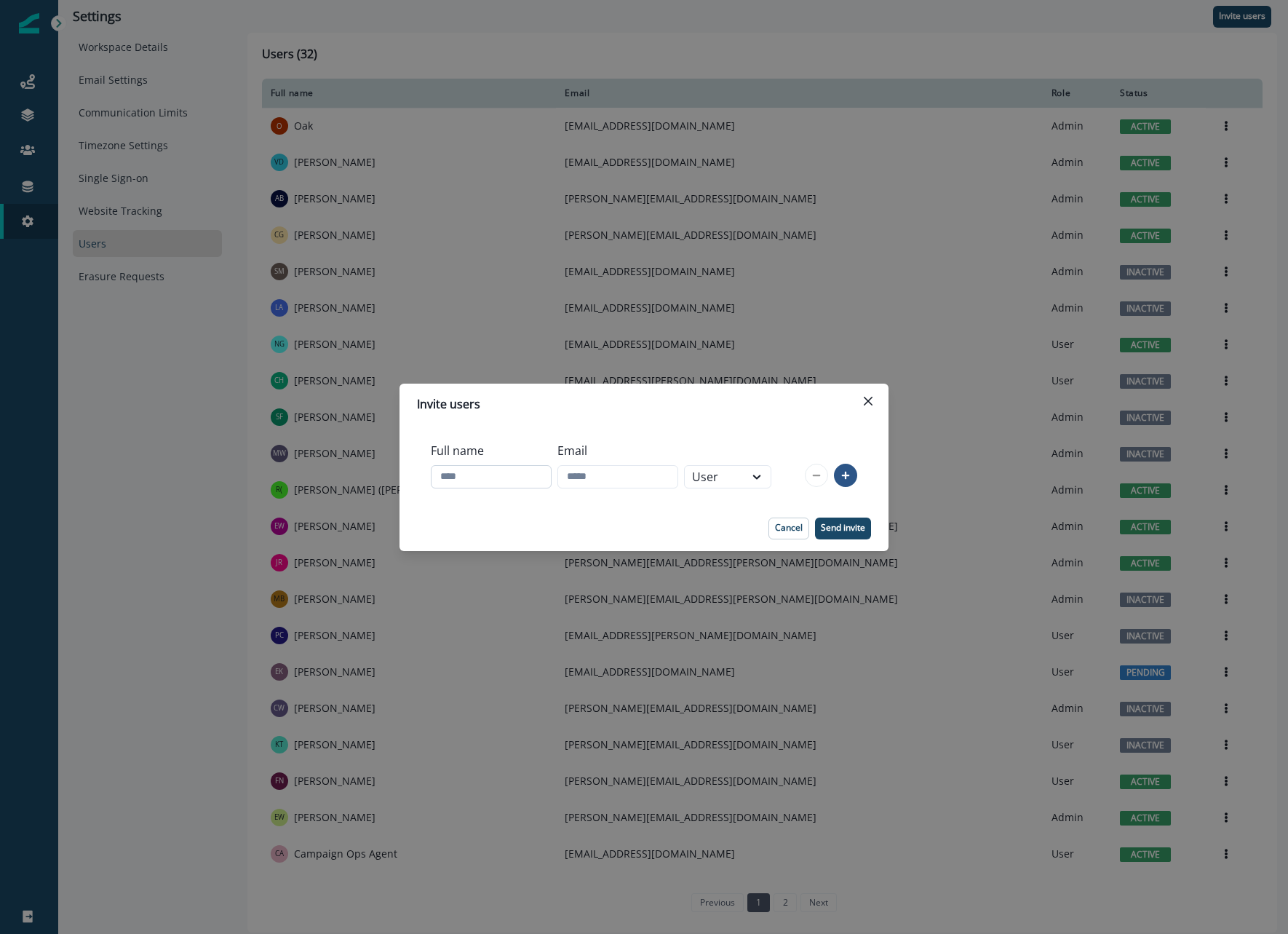
click at [552, 468] on input "Full name" at bounding box center [491, 477] width 121 height 23
type input "**********"
type input "*"
type input "**********"
click at [766, 488] on div "User" at bounding box center [728, 477] width 87 height 35
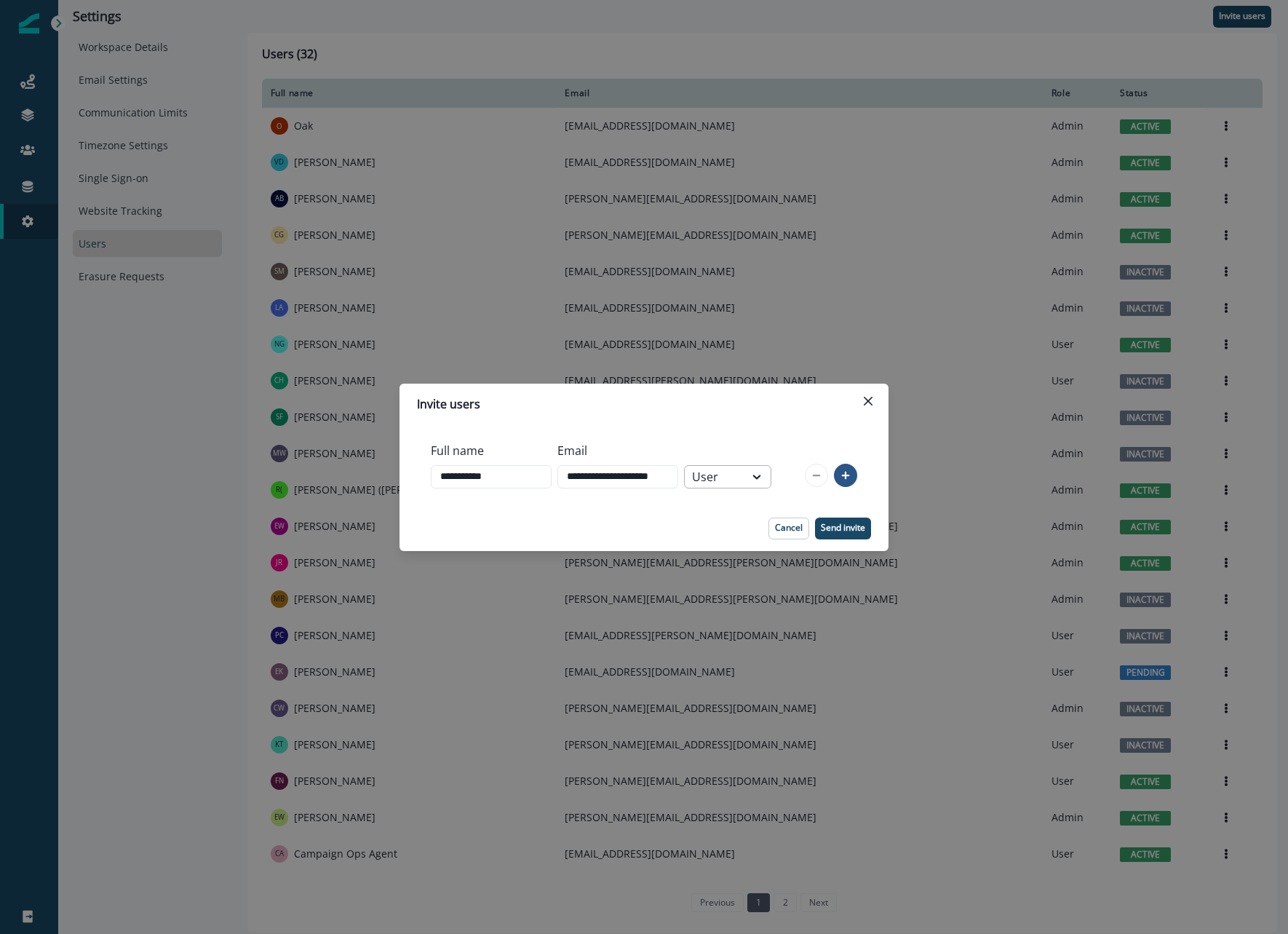
click at [765, 486] on div at bounding box center [758, 477] width 26 height 22
click at [836, 533] on button "Send invite" at bounding box center [843, 528] width 56 height 22
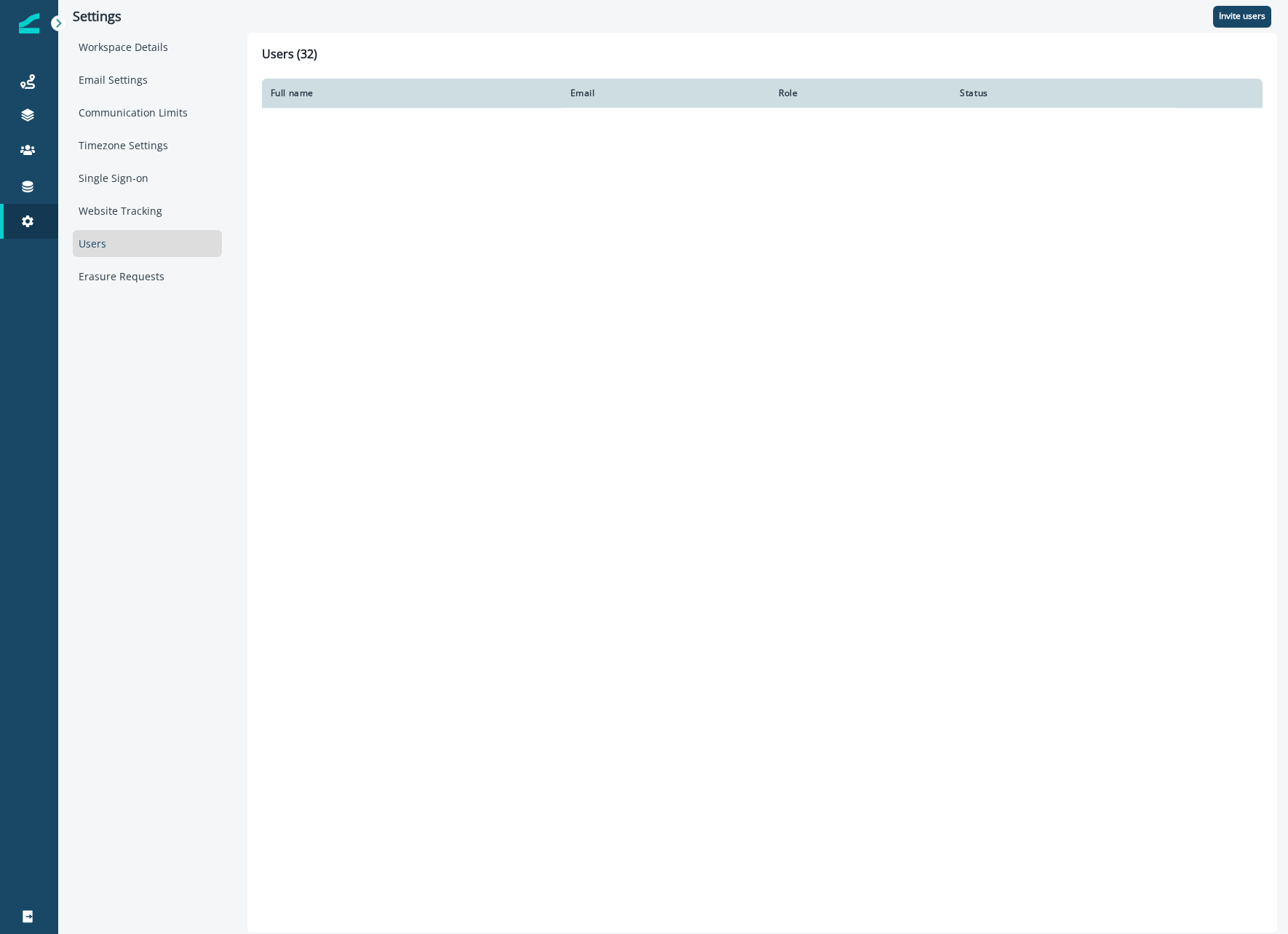
click at [1233, 18] on p "Invite users" at bounding box center [1242, 16] width 46 height 10
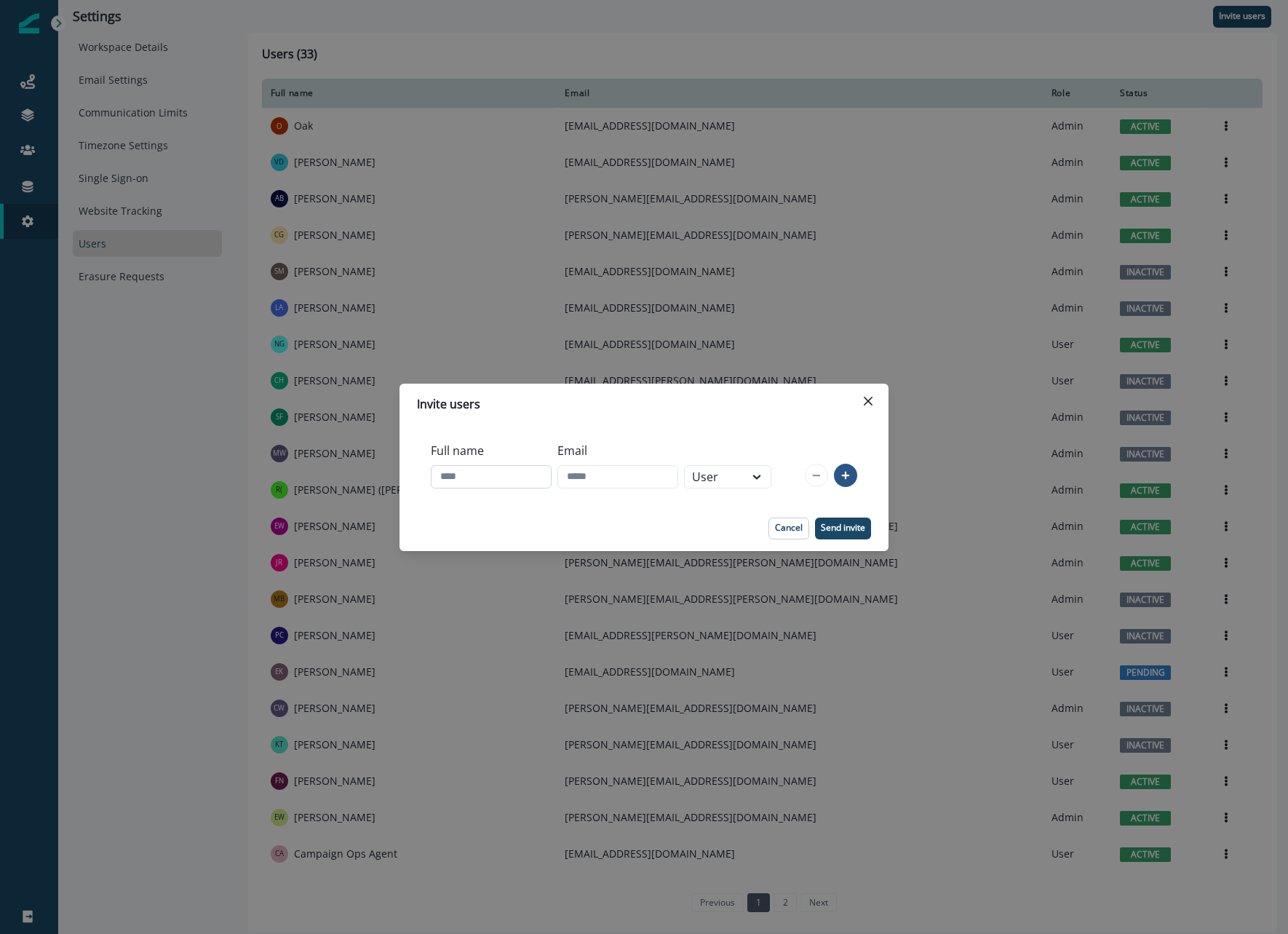
click at [486, 482] on input "Full name" at bounding box center [491, 477] width 121 height 23
type input "**********"
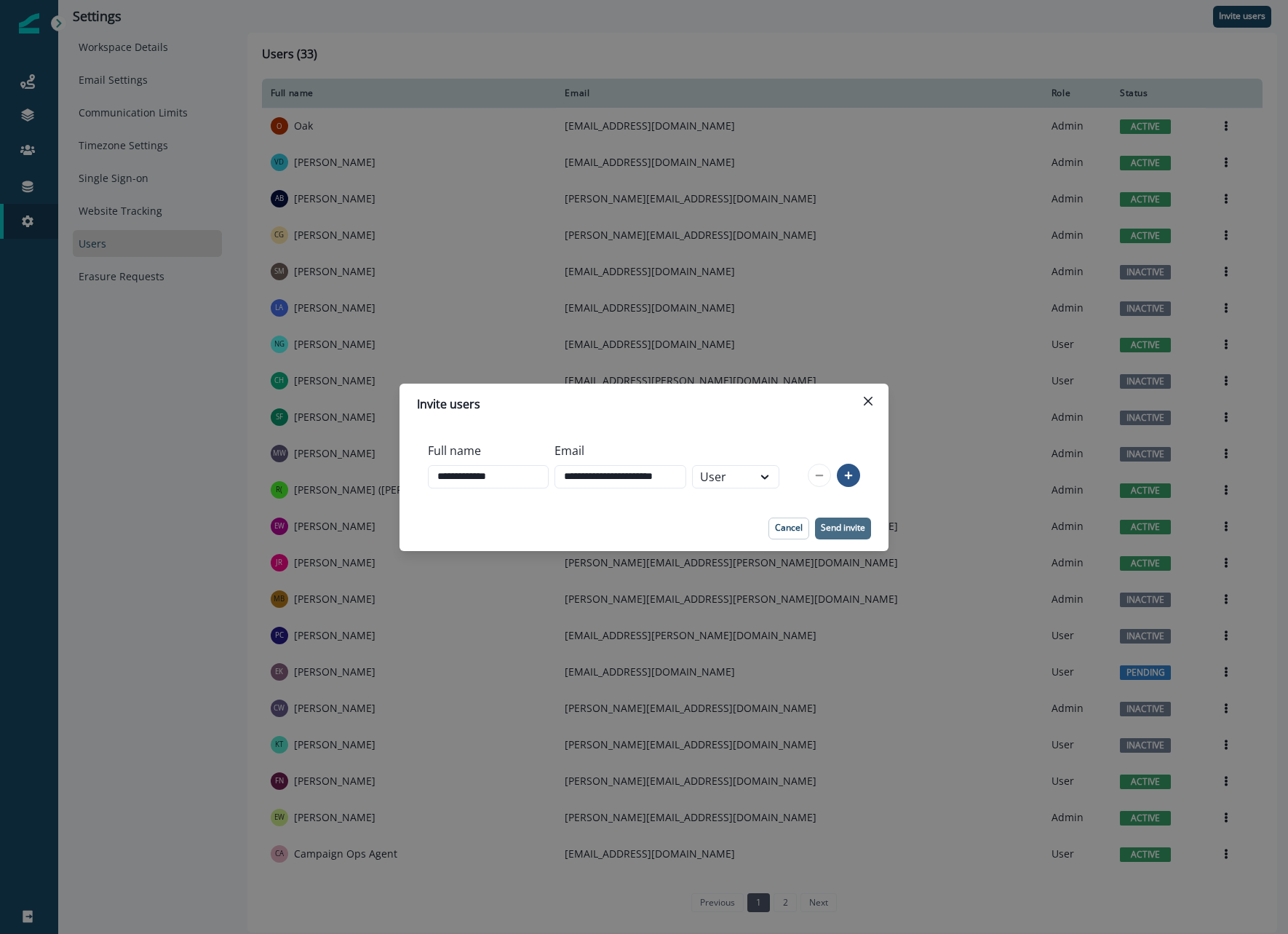
click at [863, 536] on button "Send invite" at bounding box center [843, 528] width 56 height 22
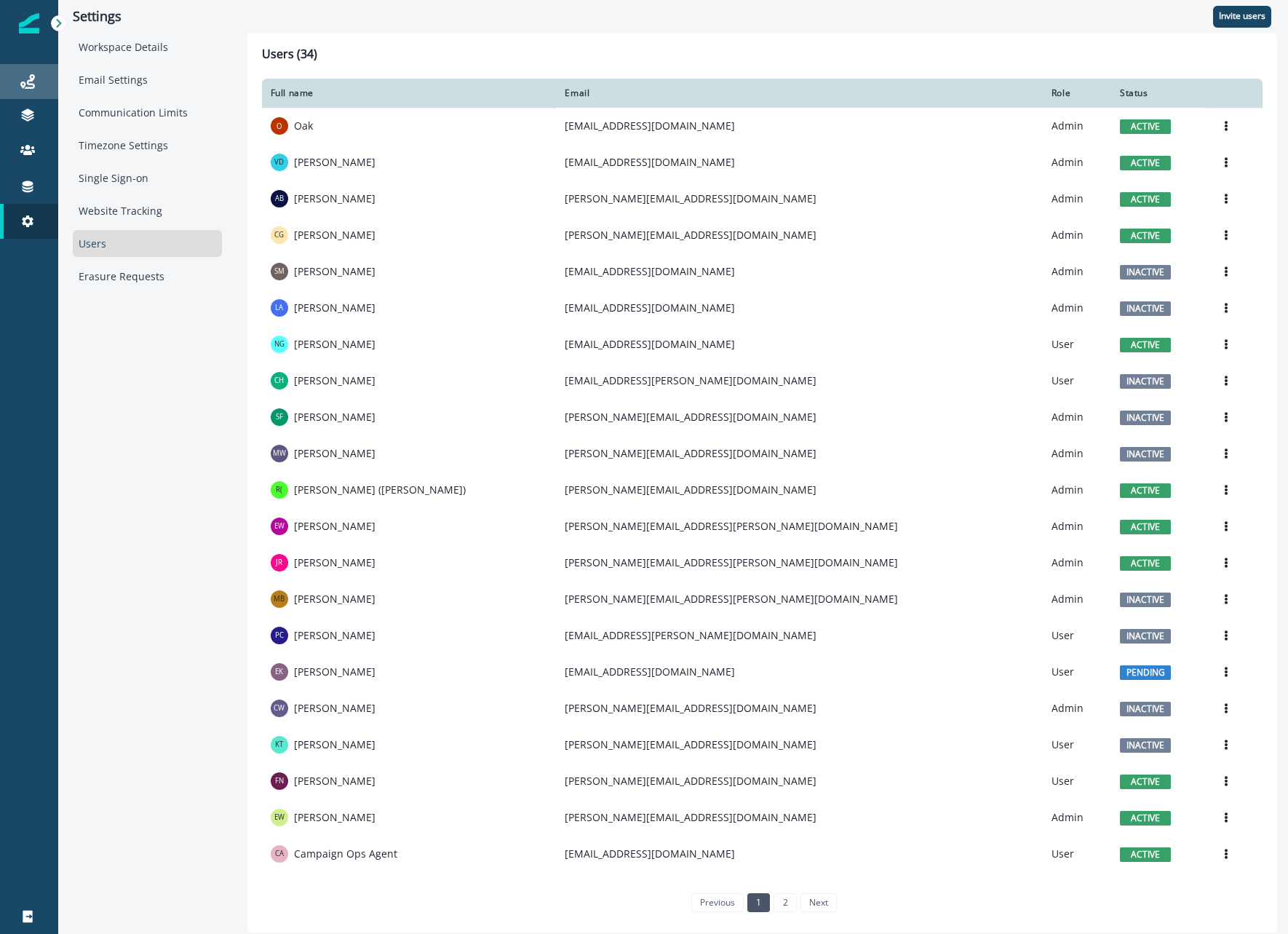
click at [40, 70] on link "Journeys" at bounding box center [29, 81] width 58 height 35
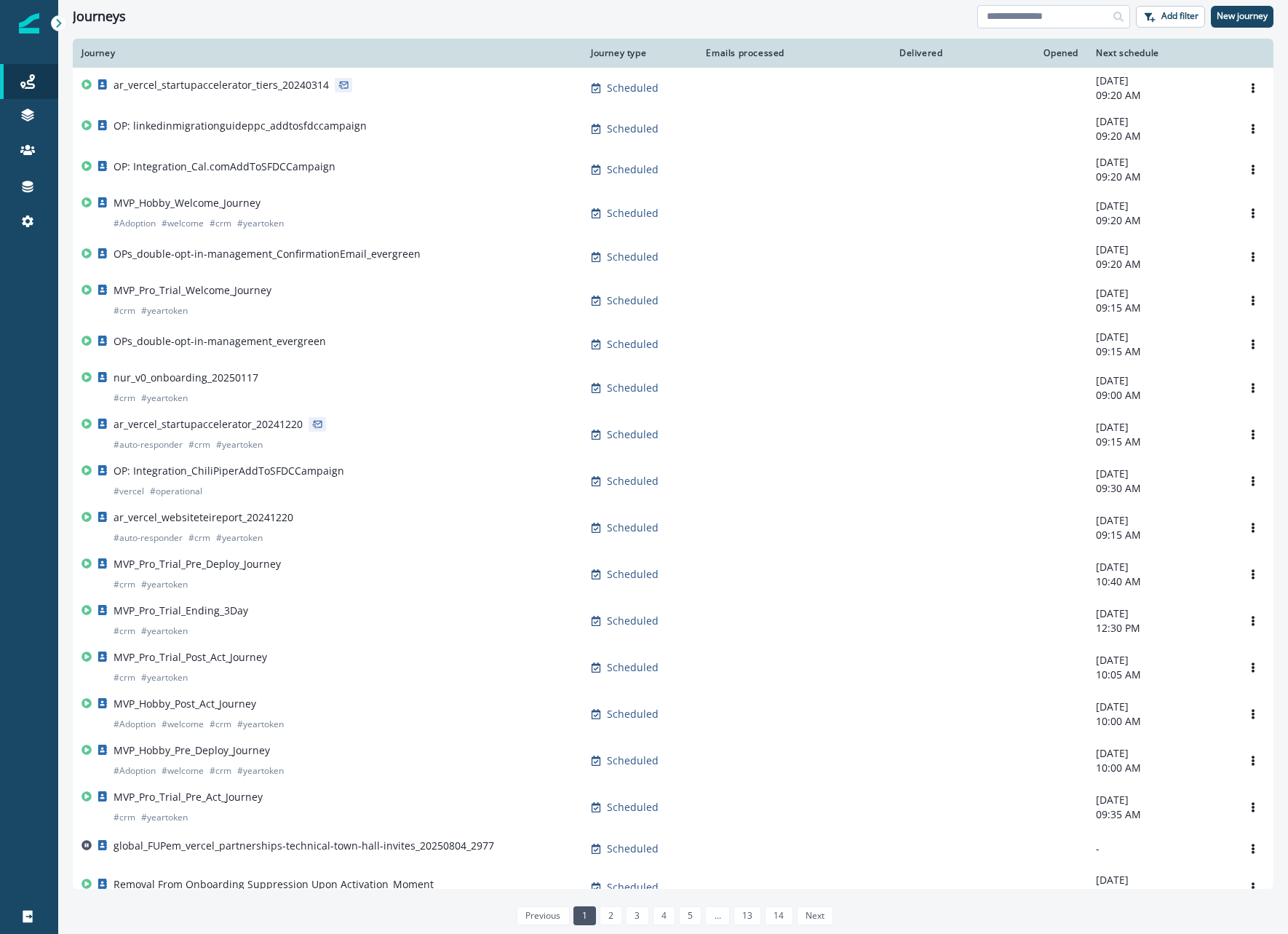
click at [1046, 14] on input at bounding box center [1053, 17] width 153 height 23
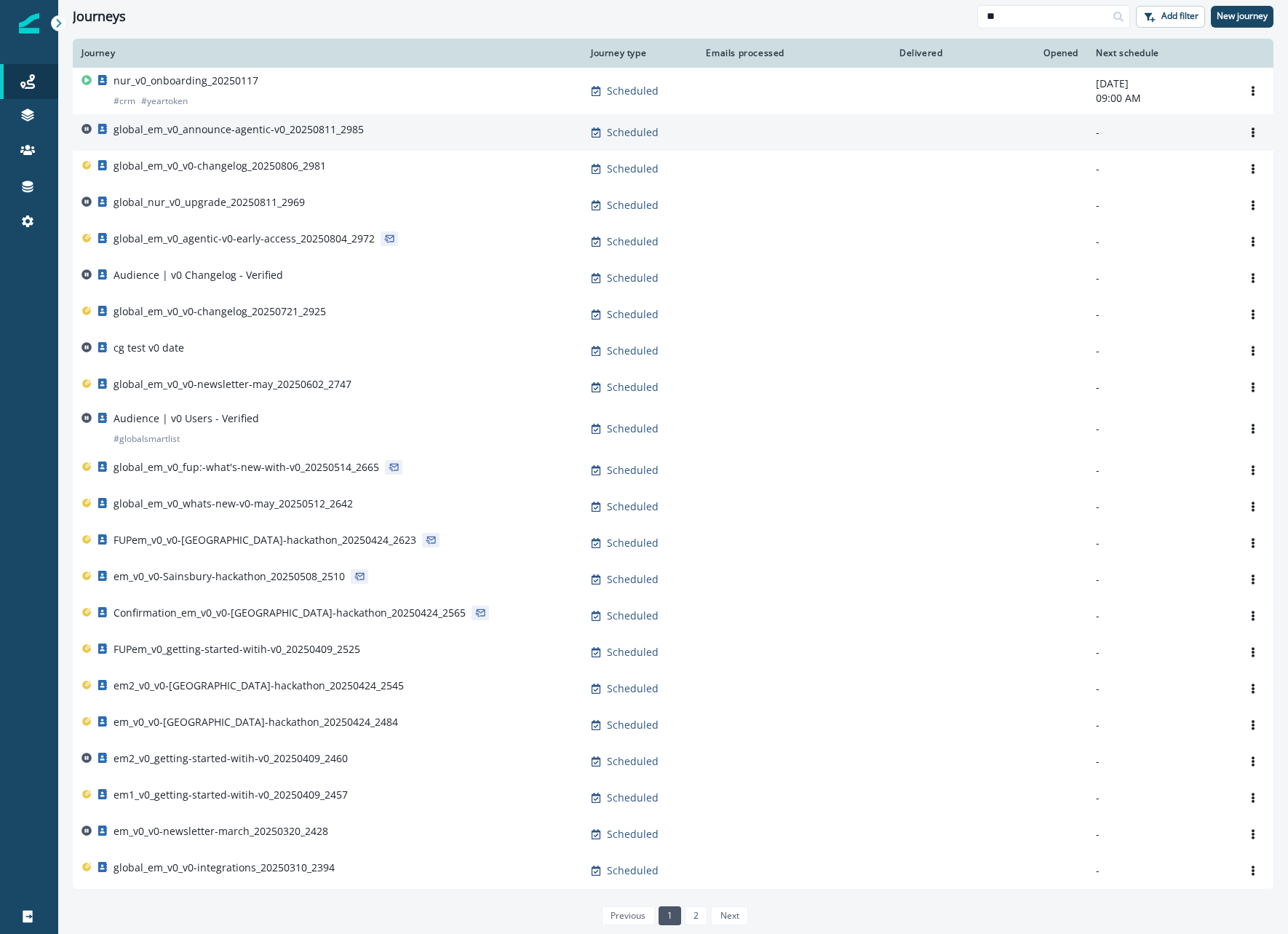
type input "**"
click at [278, 134] on p "global_em_v0_announce-agentic-v0_20250811_2985" at bounding box center [238, 130] width 250 height 15
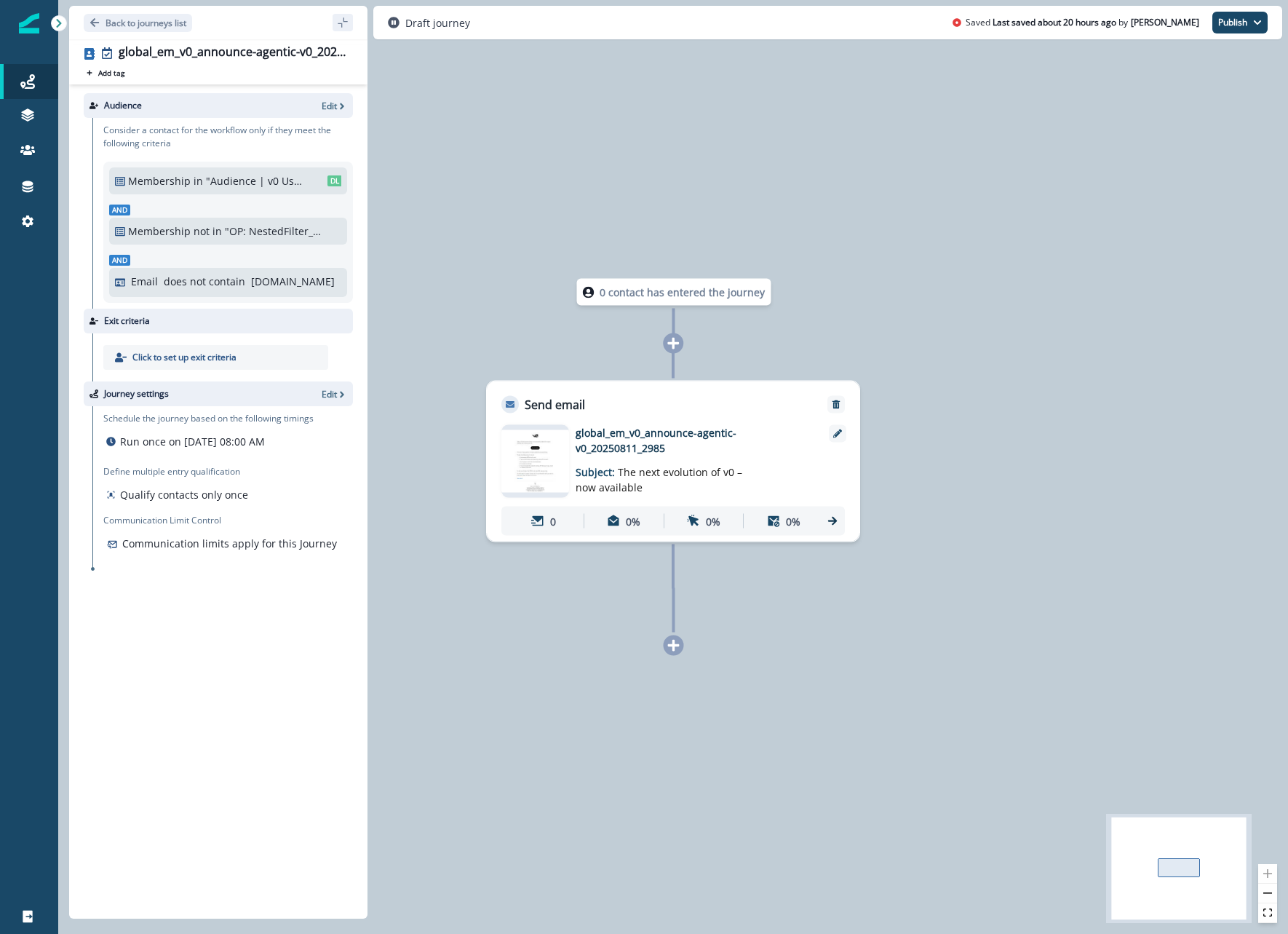
click at [614, 439] on p "global_em_v0_announce-agentic-v0_20250811_2985" at bounding box center [692, 440] width 233 height 31
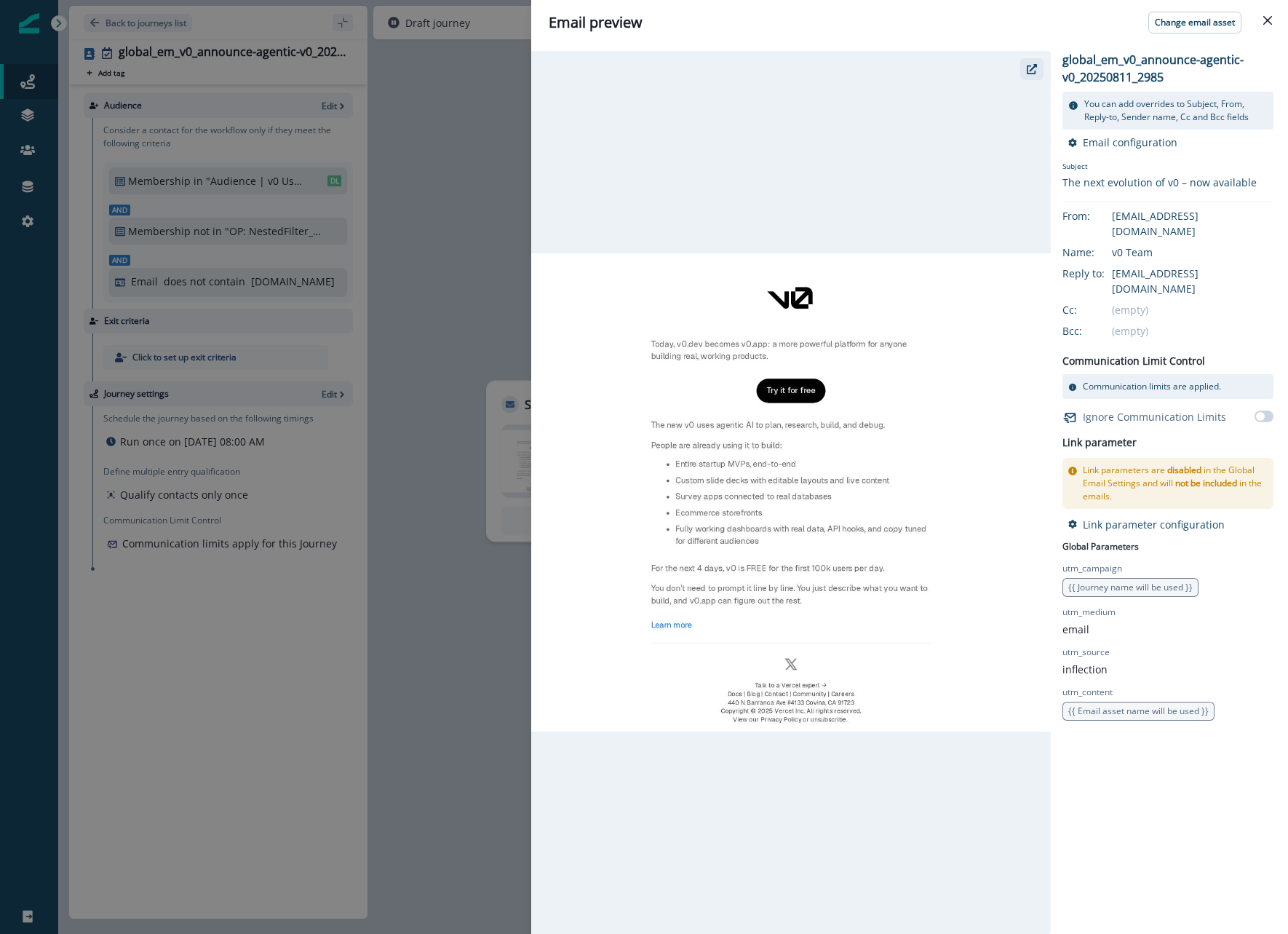
click at [1039, 58] on button "button" at bounding box center [1032, 69] width 23 height 22
click at [472, 158] on div "Email preview Change email asset global_em_v0_announce-agentic-v0_20250811_2985…" at bounding box center [644, 467] width 1288 height 934
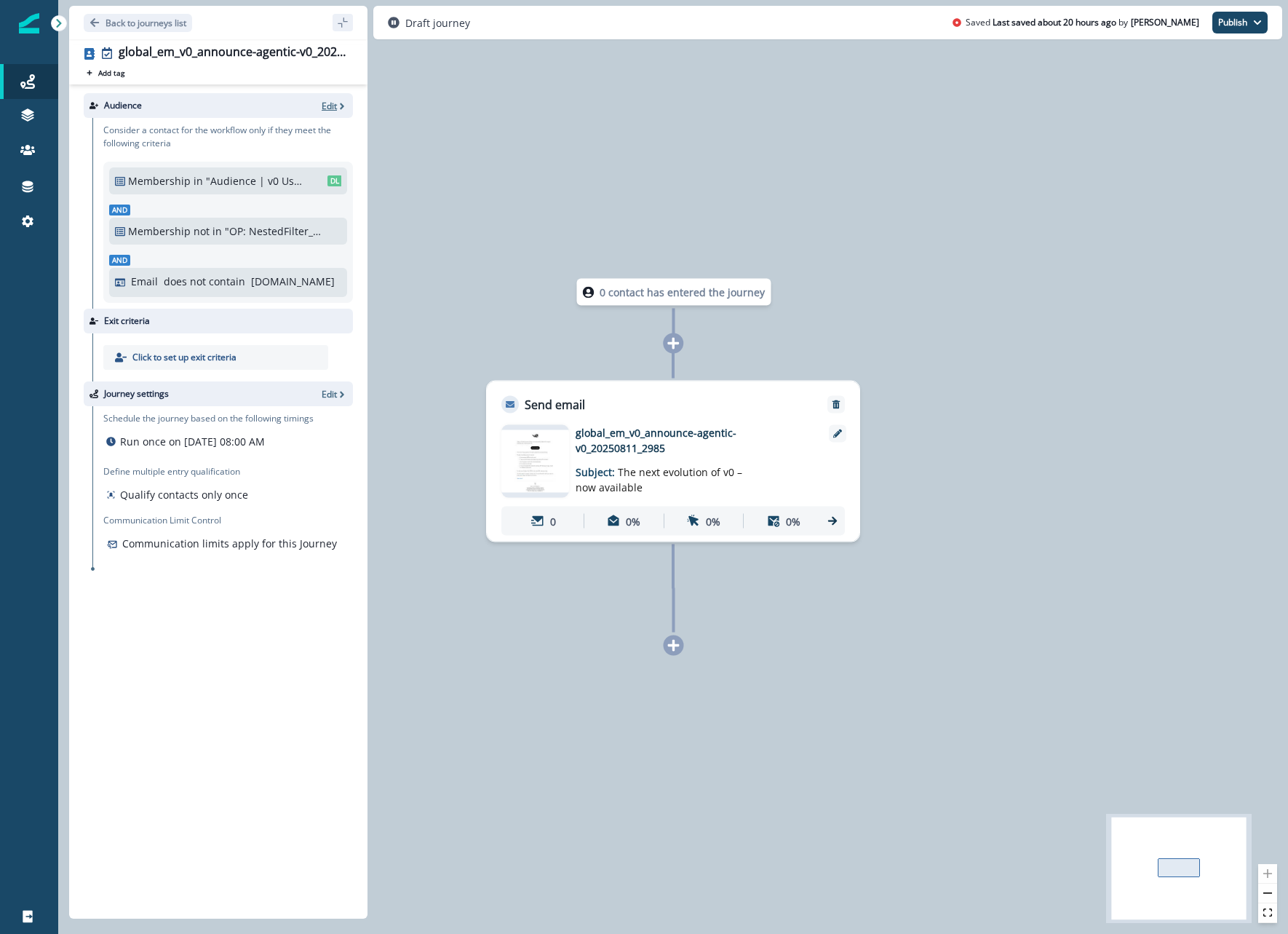
click at [329, 109] on p "Edit" at bounding box center [329, 106] width 15 height 12
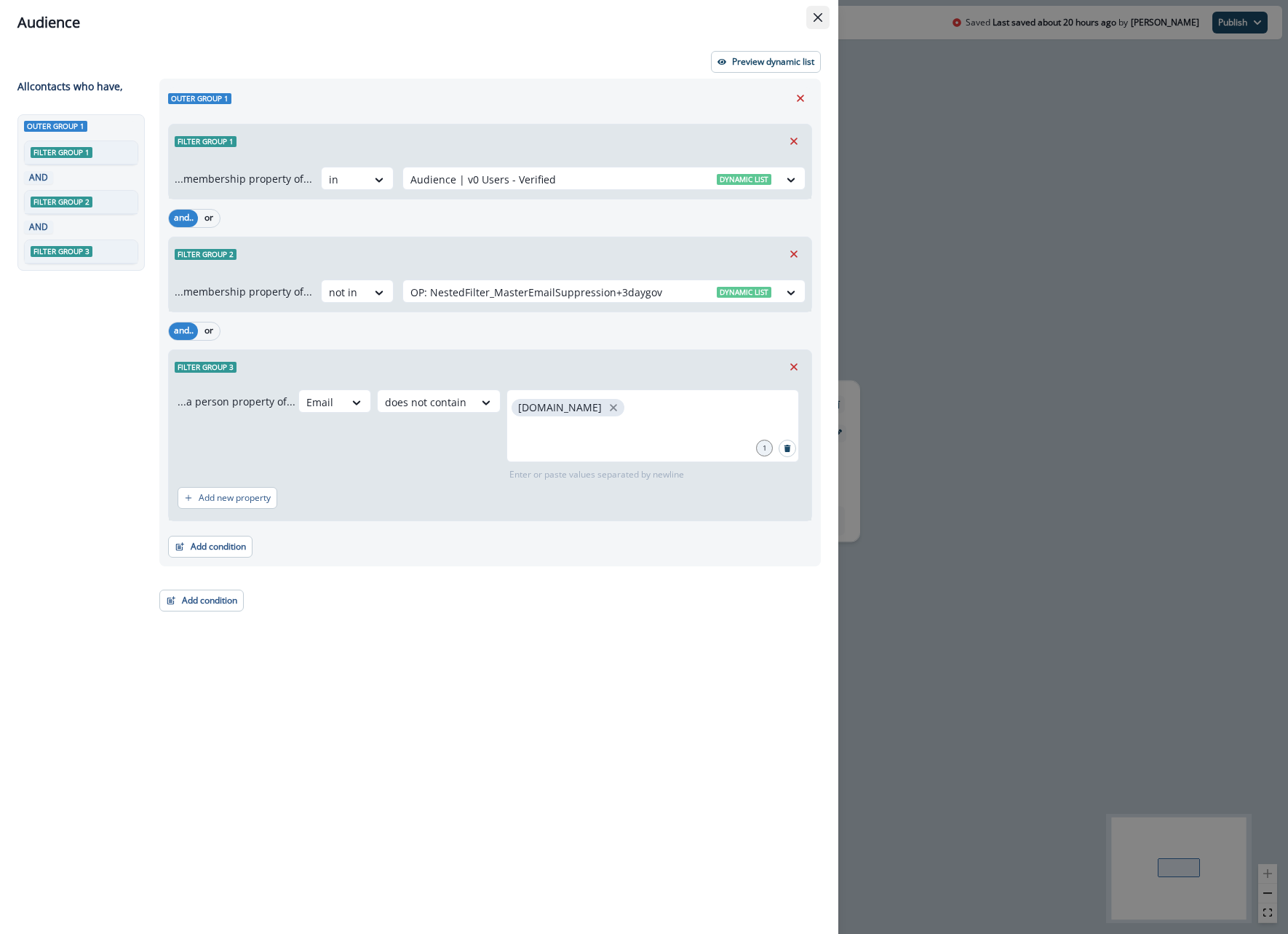
click at [820, 17] on icon "Close" at bounding box center [818, 18] width 9 height 9
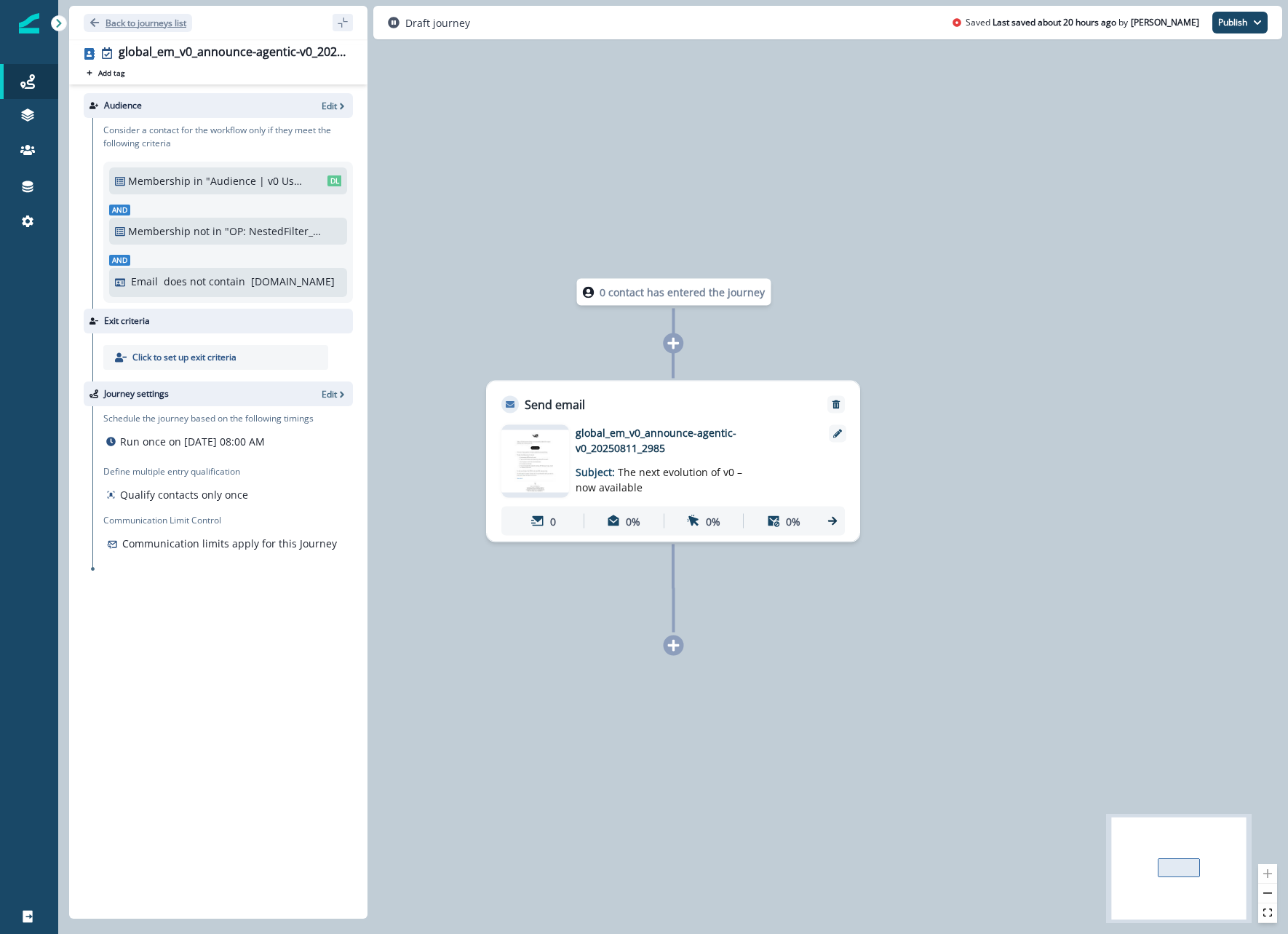
click at [128, 29] on p "Back to journeys list" at bounding box center [146, 23] width 81 height 12
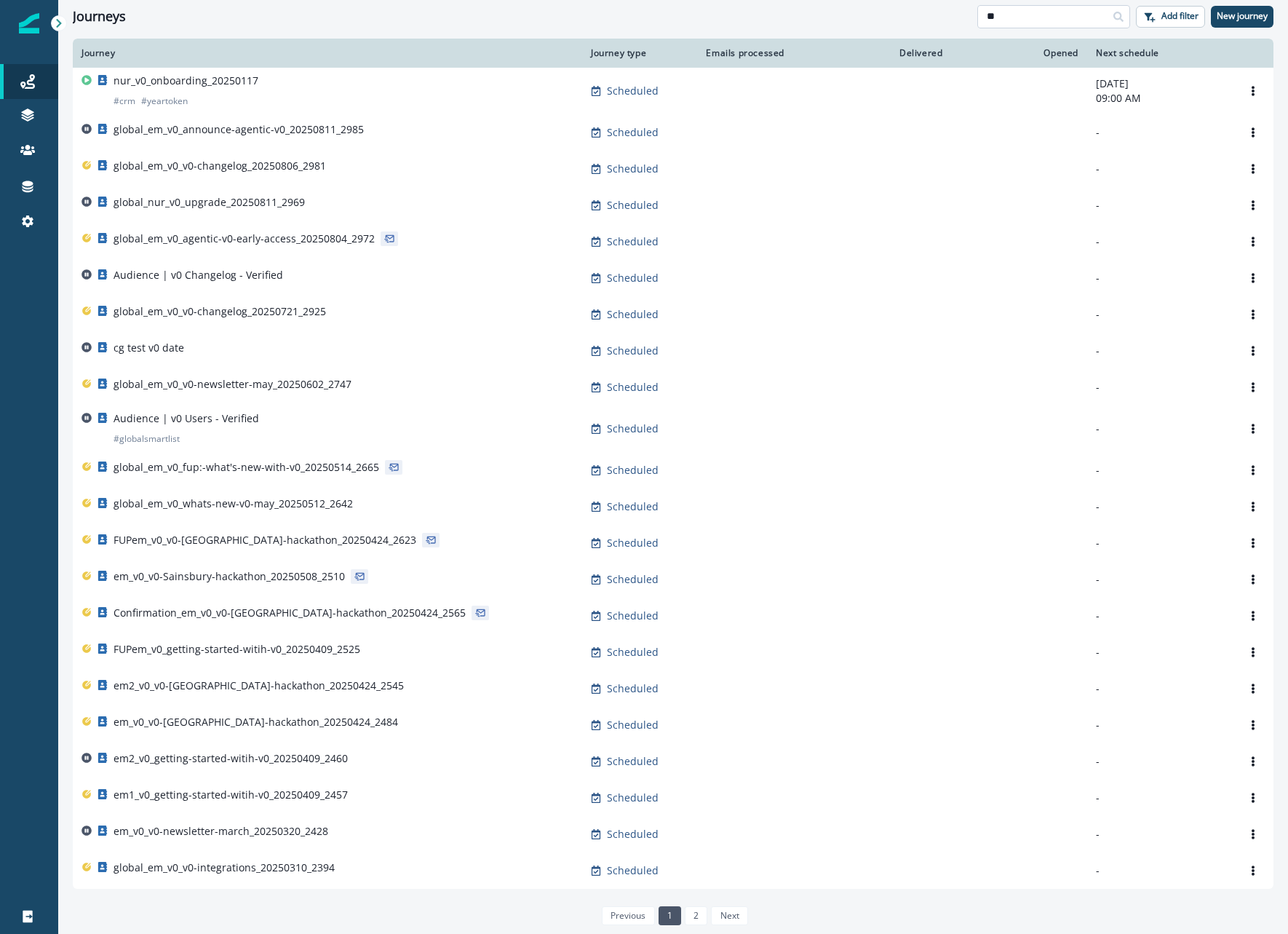
click at [1069, 15] on input "**" at bounding box center [1053, 17] width 153 height 23
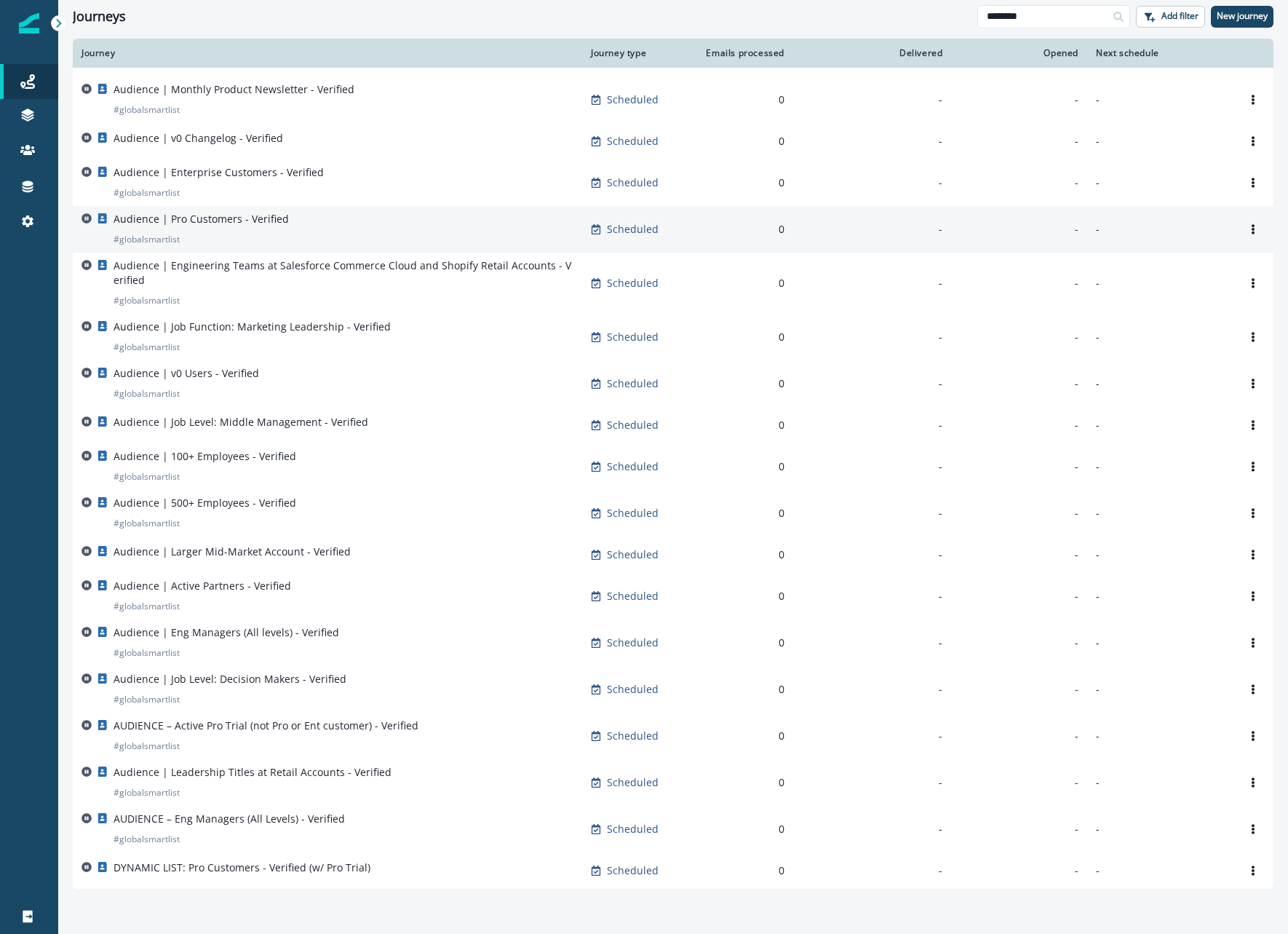
scroll to position [43, 0]
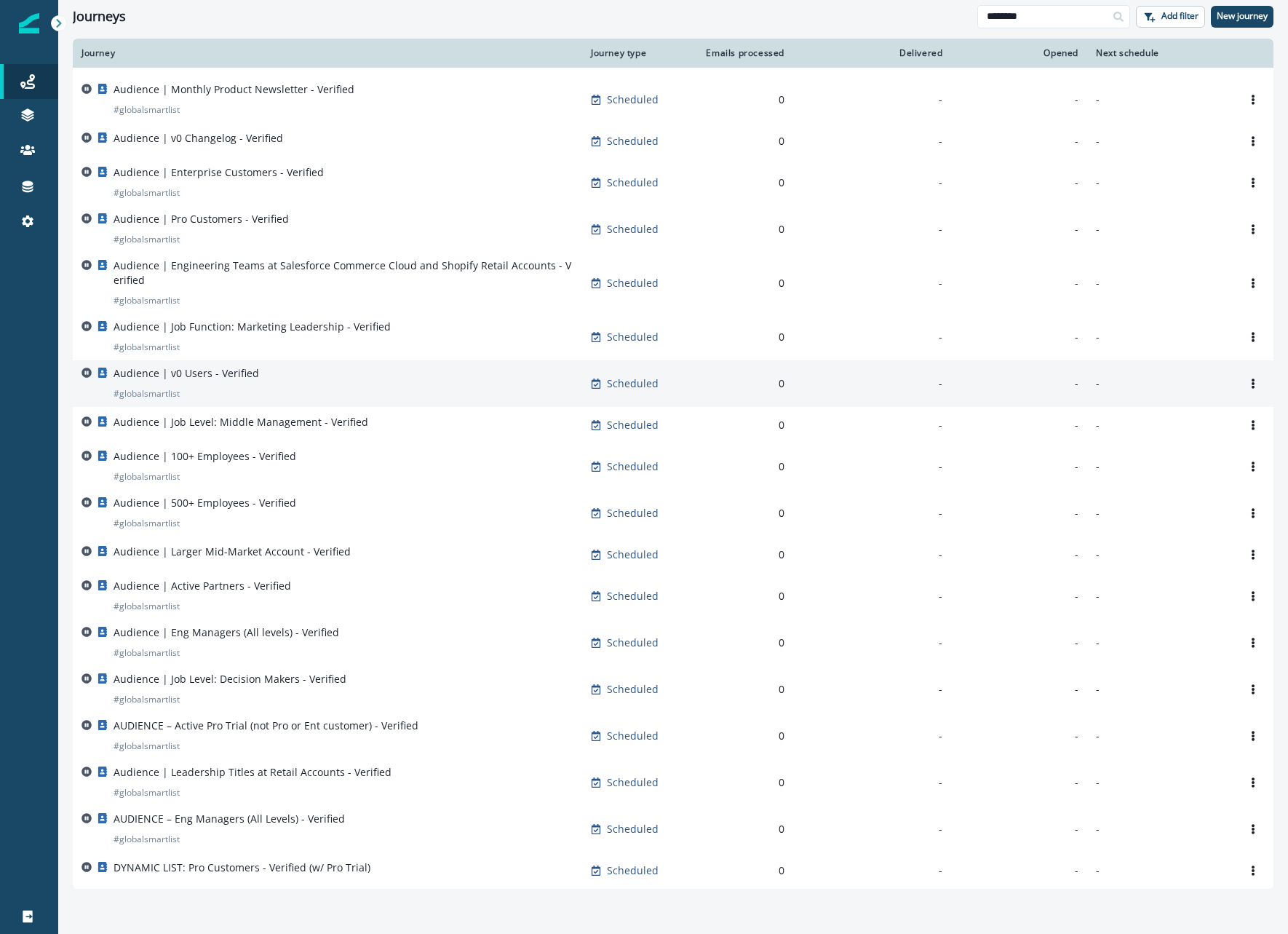
type input "********"
click at [272, 360] on td "Audience | v0 Users - Verified # globalsmartlist" at bounding box center [327, 383] width 509 height 46
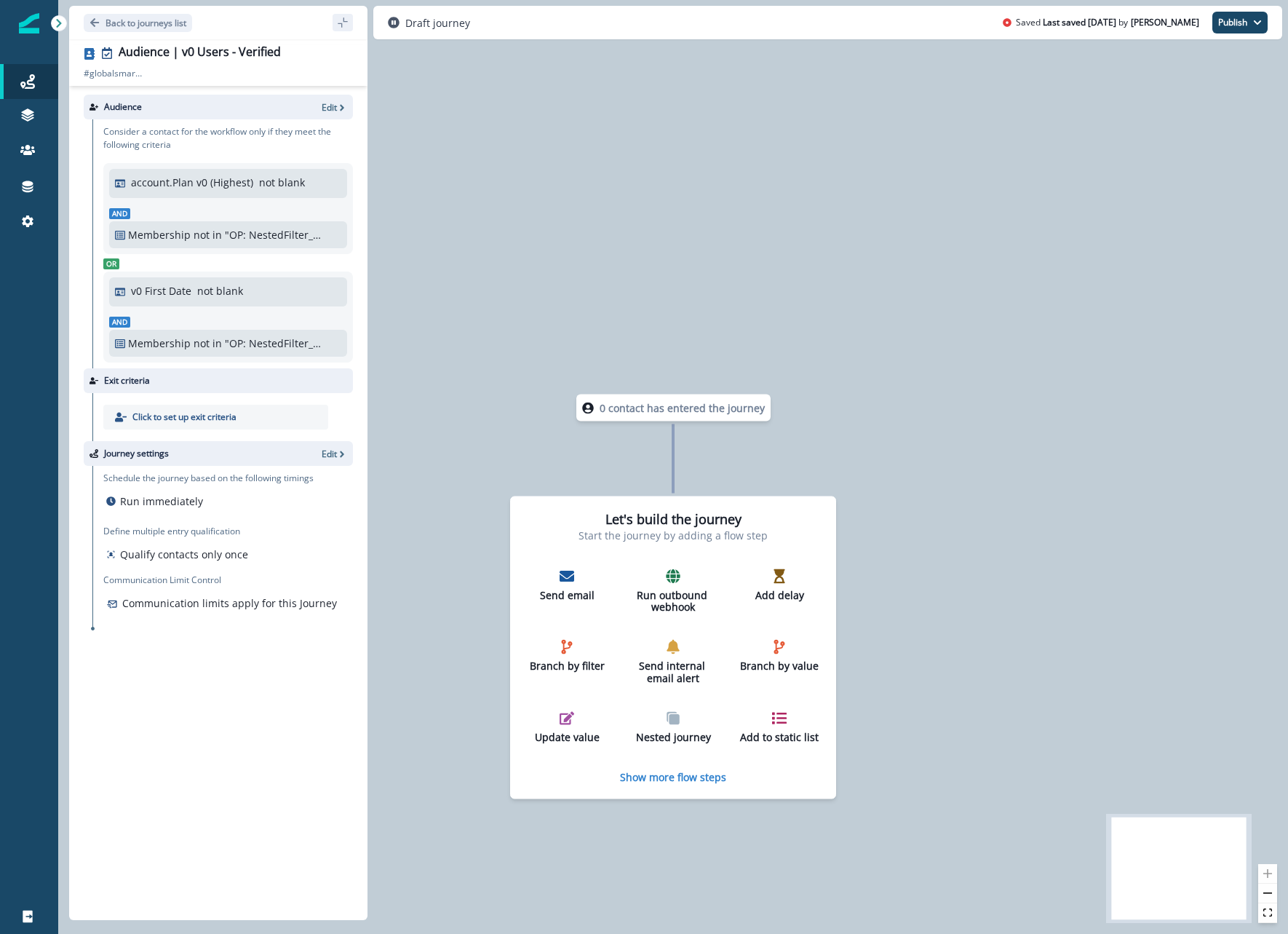
click at [351, 109] on div "Audience Edit" at bounding box center [218, 107] width 269 height 25
click at [334, 106] on p "Edit" at bounding box center [329, 107] width 15 height 12
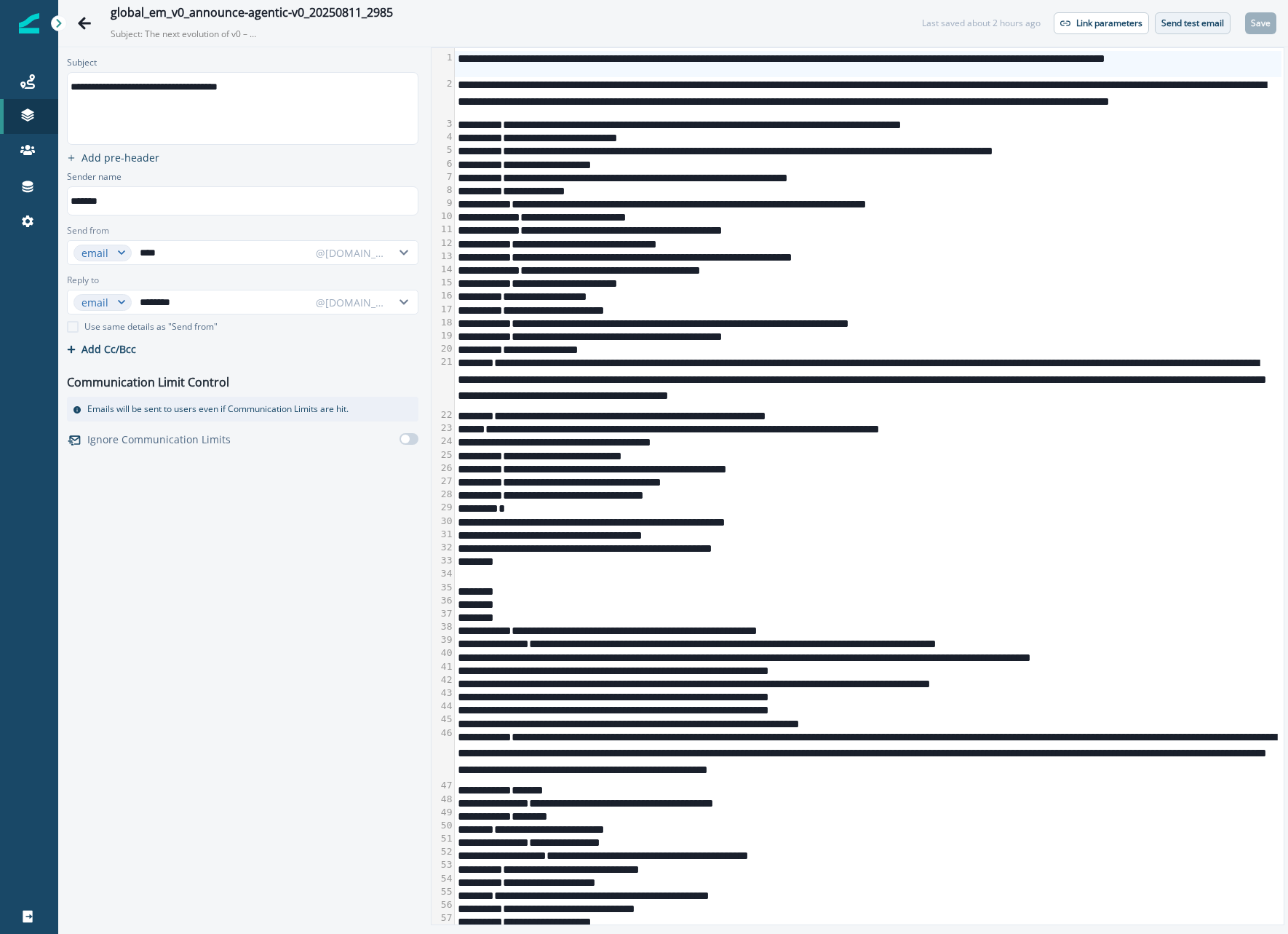
click at [1198, 28] on p "Send test email" at bounding box center [1192, 23] width 62 height 10
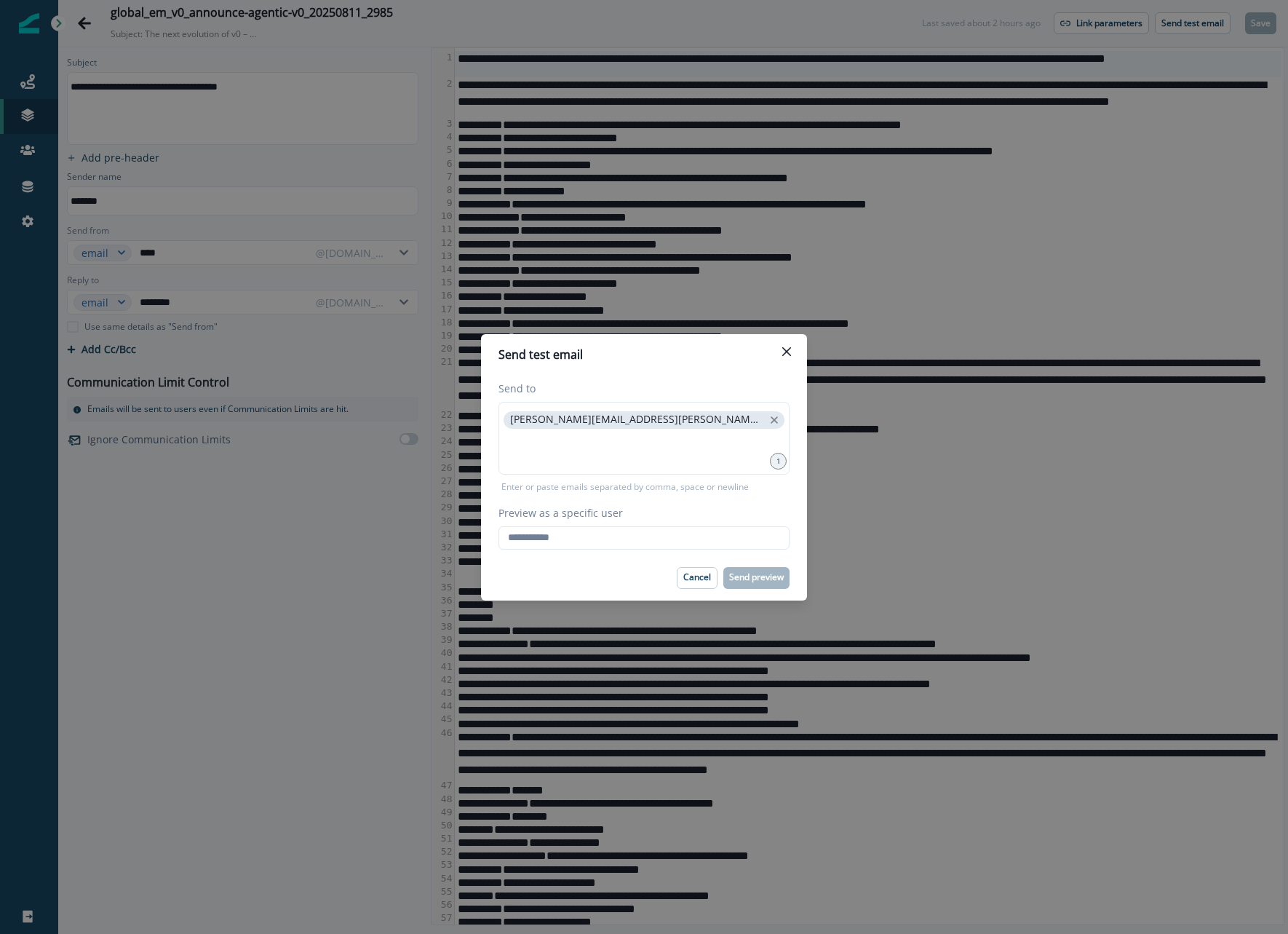
click at [588, 523] on div "Preview as a specific user Loading... Person data unavailable" at bounding box center [644, 527] width 291 height 45
click at [580, 536] on input "Preview as a specific user" at bounding box center [644, 538] width 291 height 23
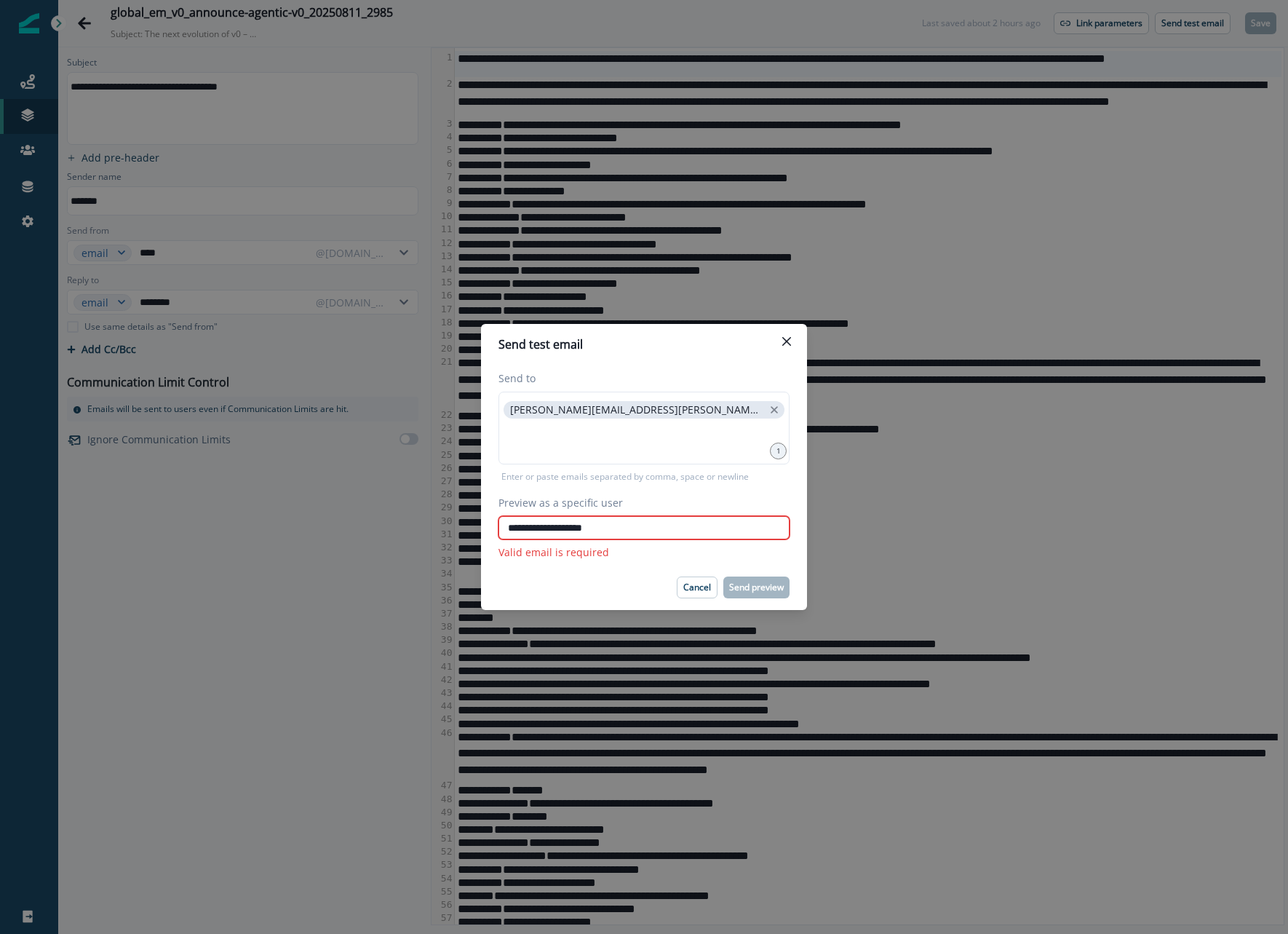
type input "**********"
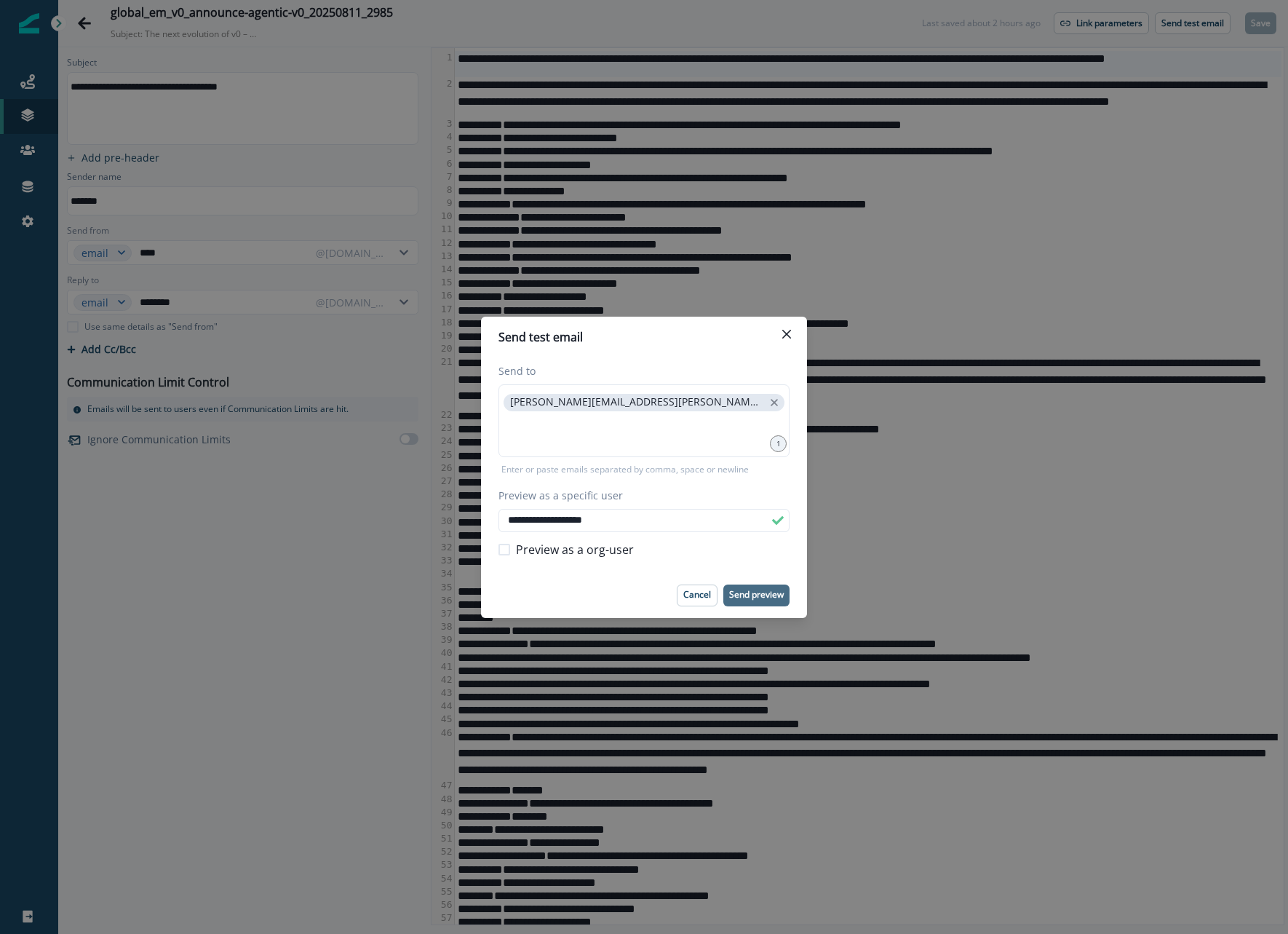
click at [756, 592] on p "Send preview" at bounding box center [756, 595] width 54 height 10
click at [777, 332] on button "Close" at bounding box center [787, 334] width 23 height 23
